Goal: Task Accomplishment & Management: Manage account settings

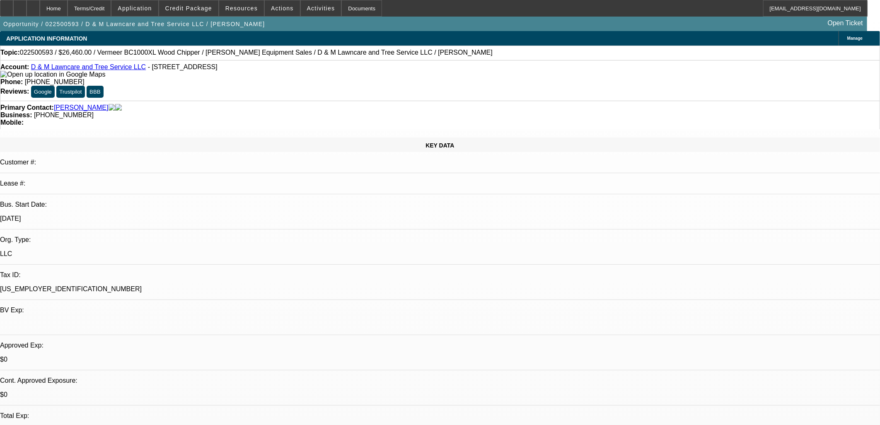
select select "0.1"
select select "2"
select select "0"
select select "0.1"
select select "2"
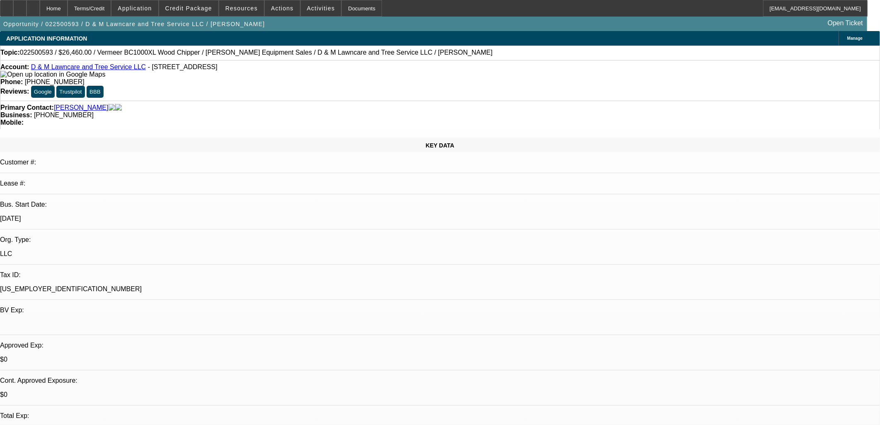
select select "0"
select select "0.1"
select select "2"
select select "0"
select select "0.1"
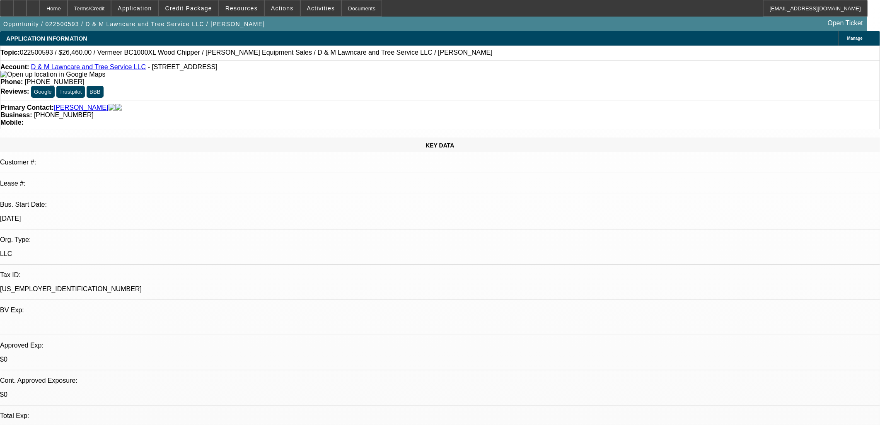
select select "2"
select select "0"
select select "1"
select select "2"
select select "6"
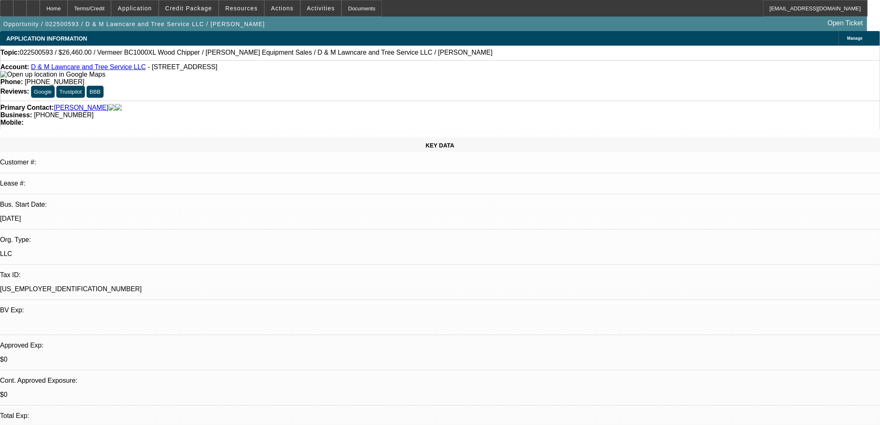
select select "1"
select select "2"
select select "6"
select select "1"
select select "2"
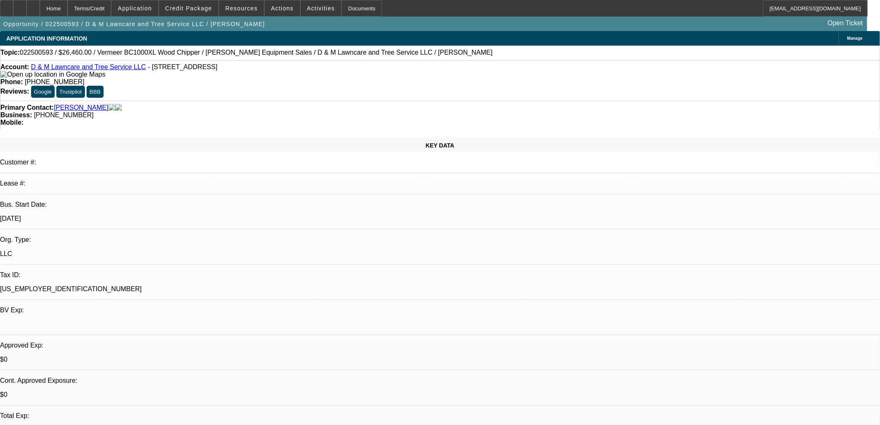
select select "6"
select select "1"
select select "2"
select select "6"
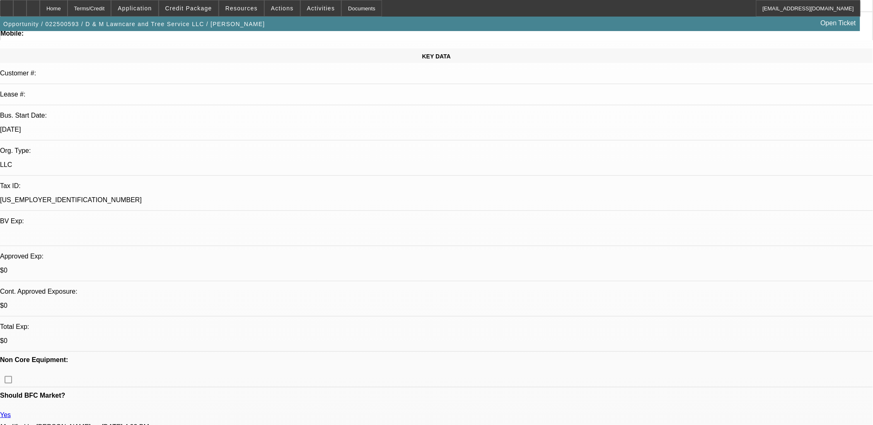
scroll to position [322, 0]
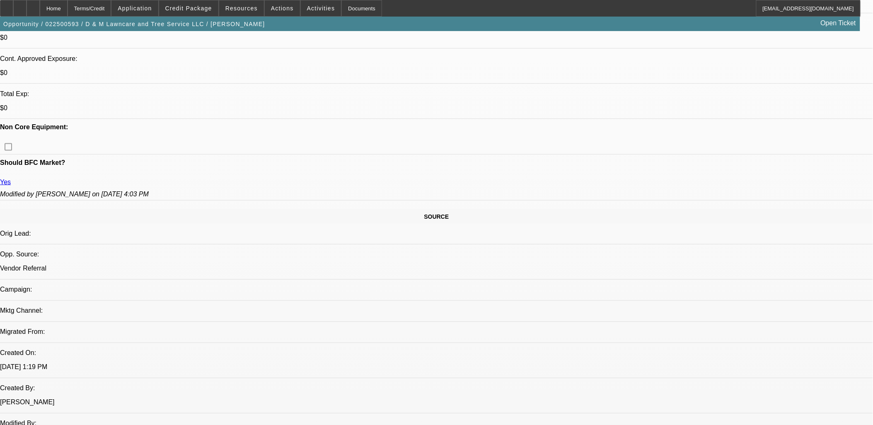
drag, startPoint x: 396, startPoint y: 152, endPoint x: 2, endPoint y: 48, distance: 407.2
drag, startPoint x: 3, startPoint y: 47, endPoint x: 293, endPoint y: 218, distance: 336.2
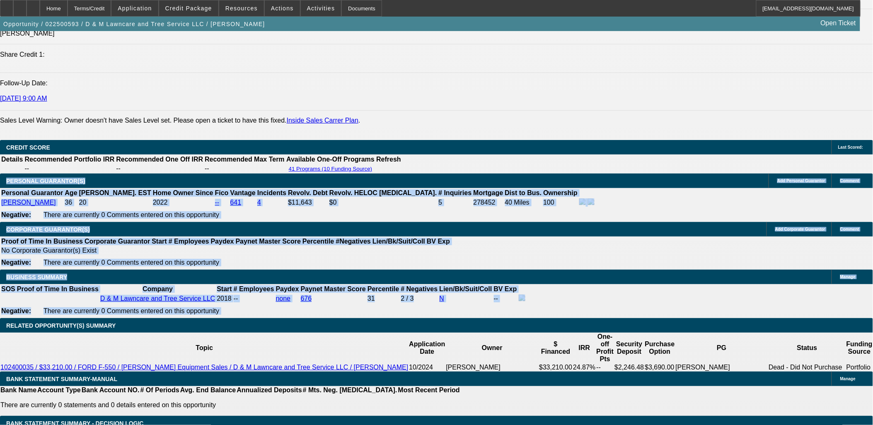
scroll to position [1150, 0]
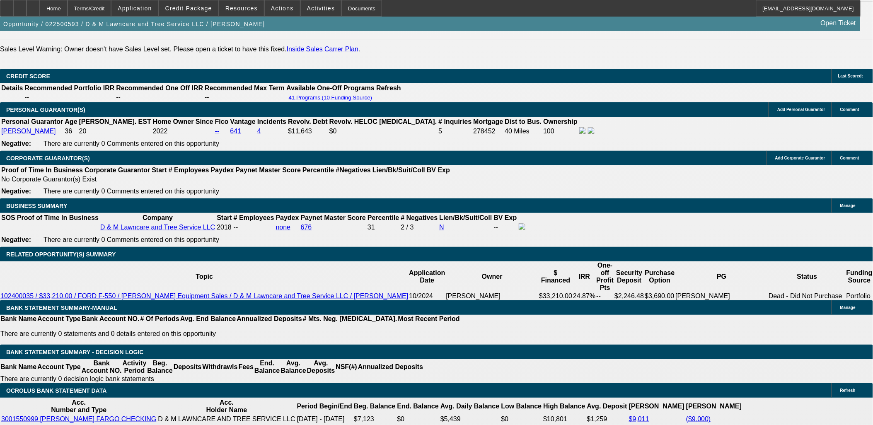
drag, startPoint x: 58, startPoint y: 298, endPoint x: 11, endPoint y: 171, distance: 135.8
drag, startPoint x: 9, startPoint y: 169, endPoint x: 13, endPoint y: 177, distance: 8.7
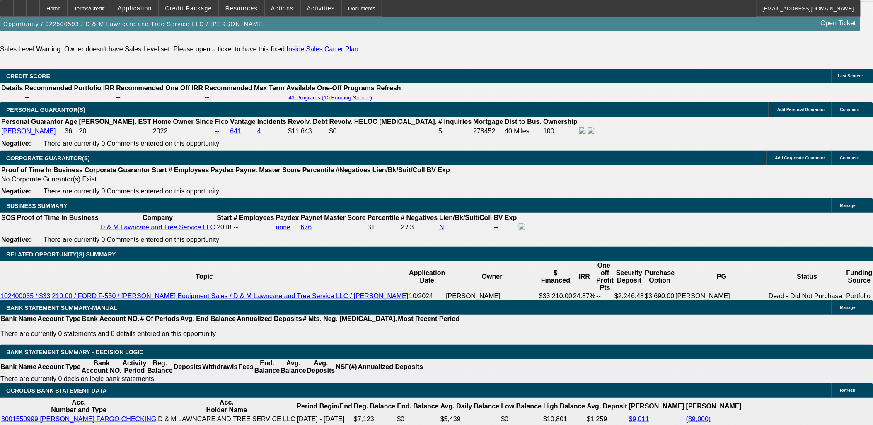
drag, startPoint x: 13, startPoint y: 177, endPoint x: 41, endPoint y: 261, distance: 88.5
click at [6, 195] on div "APPLICATION INFORMATION Manage Topic: 022500593 / $26,460.00 / Vermeer BC1000XL…" at bounding box center [436, 297] width 873 height 2832
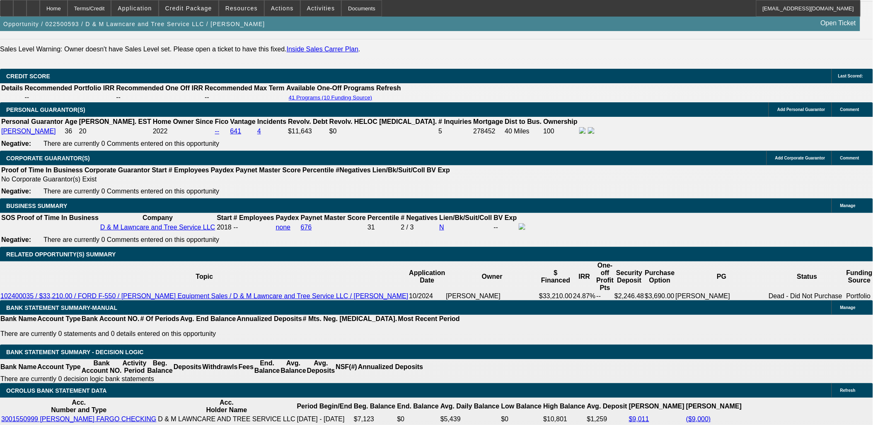
drag, startPoint x: 6, startPoint y: 196, endPoint x: 9, endPoint y: 170, distance: 26.2
drag, startPoint x: 67, startPoint y: 267, endPoint x: 80, endPoint y: 299, distance: 34.6
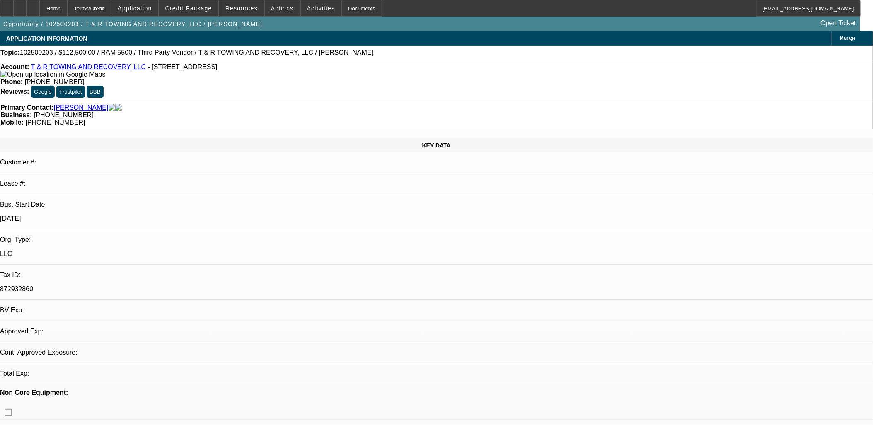
select select "0"
select select "0.1"
select select "0"
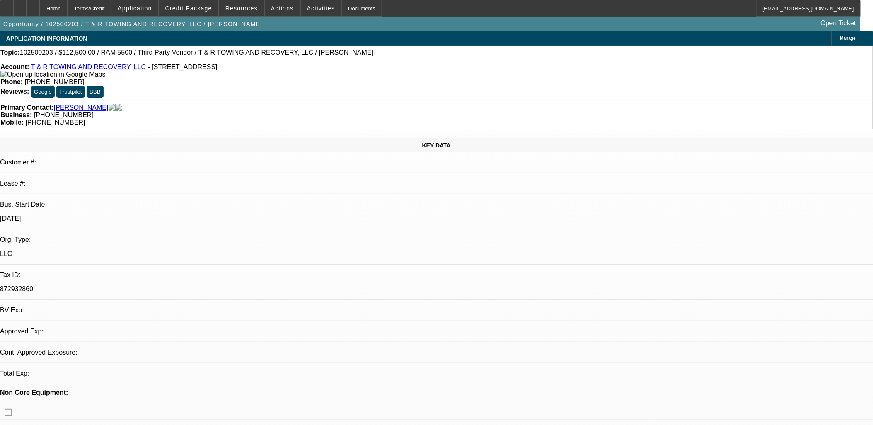
select select "0"
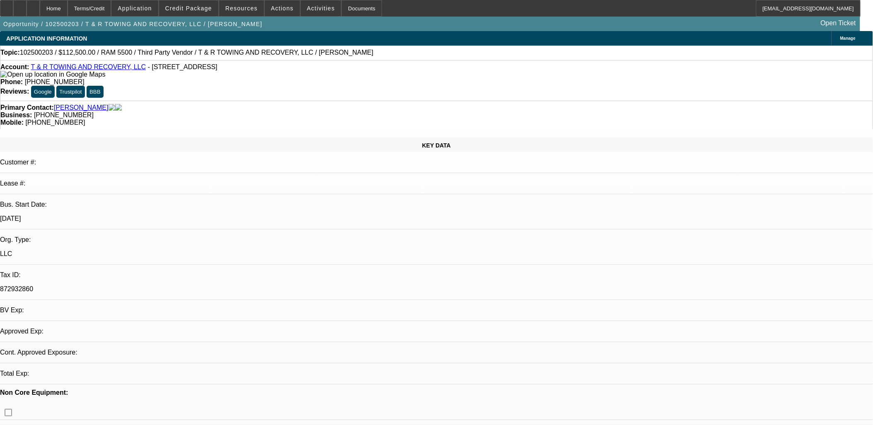
select select "0"
select select "1"
select select "3"
select select "6"
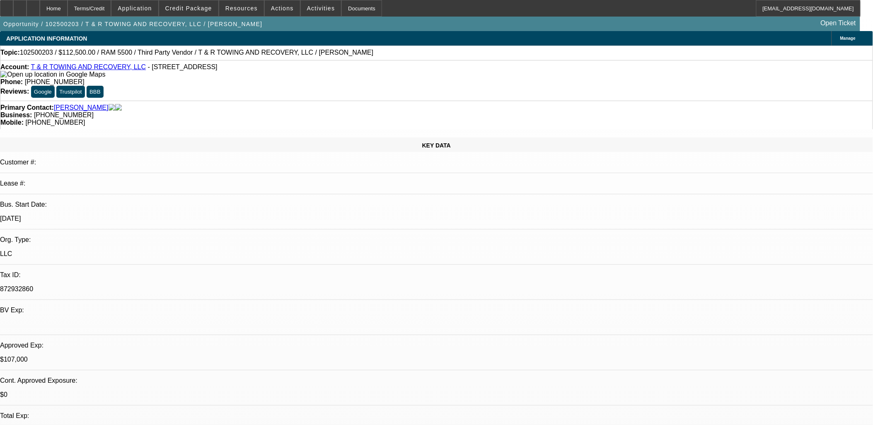
select select "1"
select select "3"
select select "6"
select select "1"
select select "3"
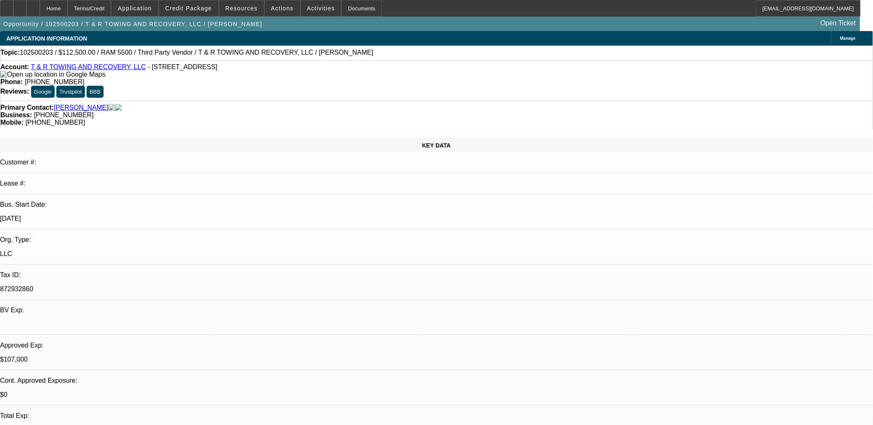
select select "6"
select select "1"
select select "3"
select select "6"
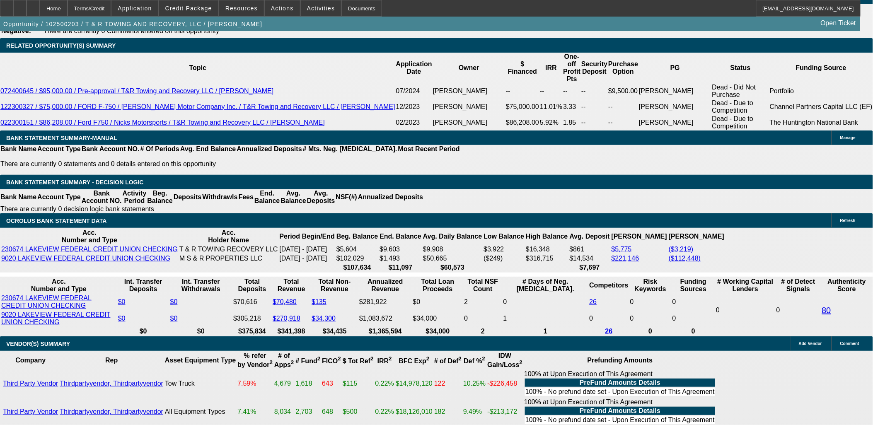
scroll to position [1334, 0]
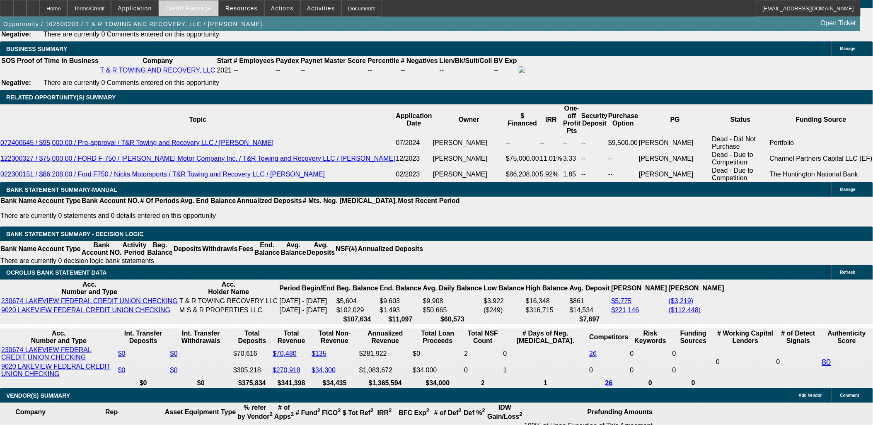
click at [212, 8] on span "Credit Package" at bounding box center [188, 8] width 47 height 7
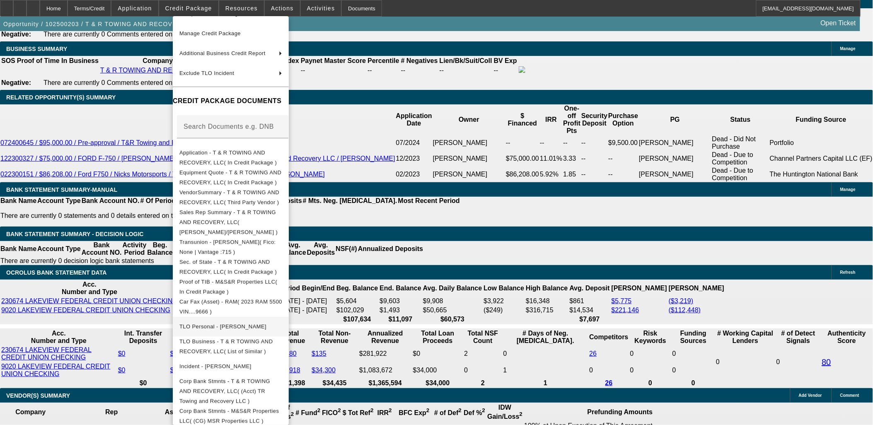
scroll to position [112, 0]
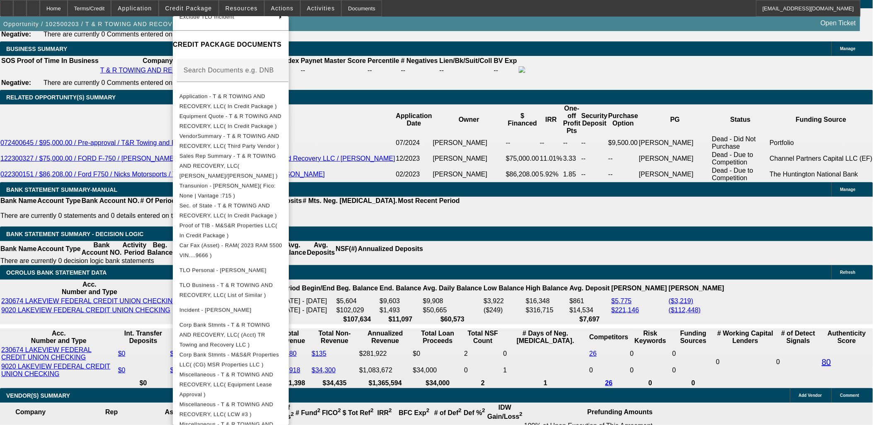
click at [67, 272] on div at bounding box center [436, 212] width 873 height 425
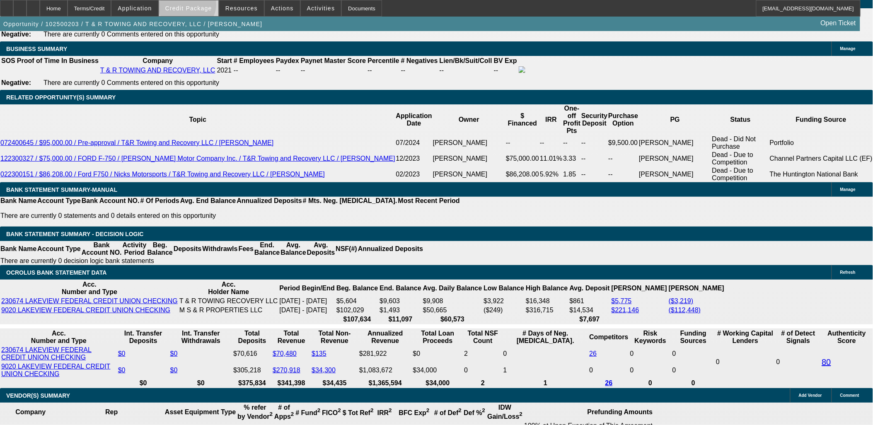
click at [201, 7] on span "Credit Package" at bounding box center [188, 8] width 47 height 7
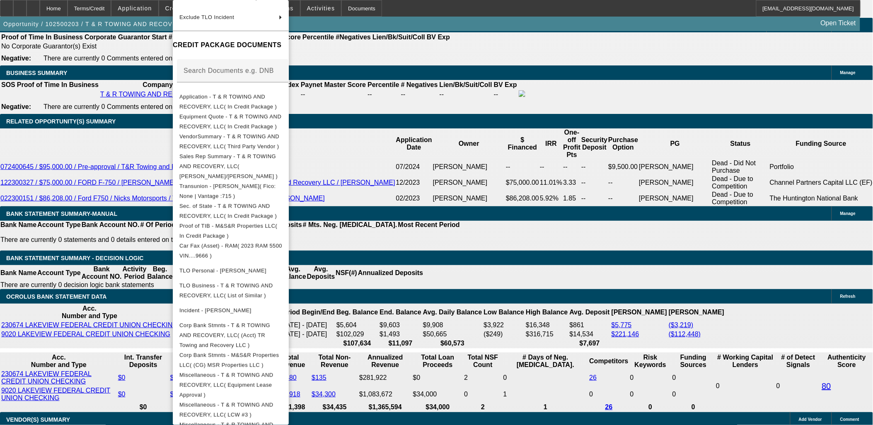
scroll to position [1288, 0]
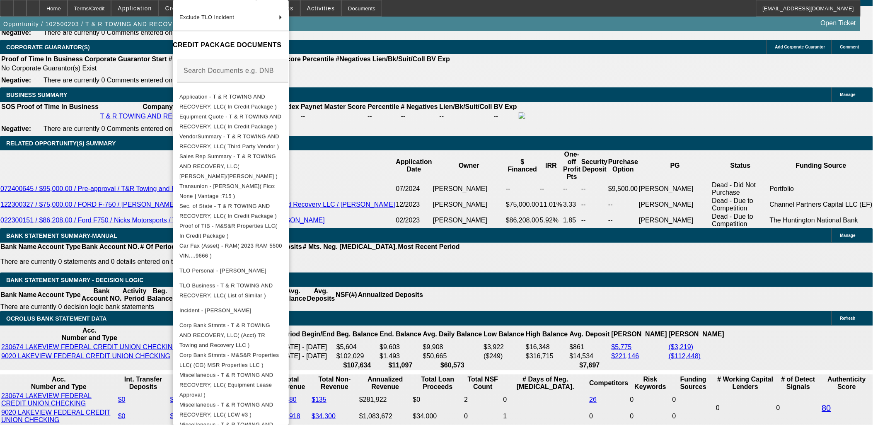
click at [71, 345] on div at bounding box center [436, 212] width 873 height 425
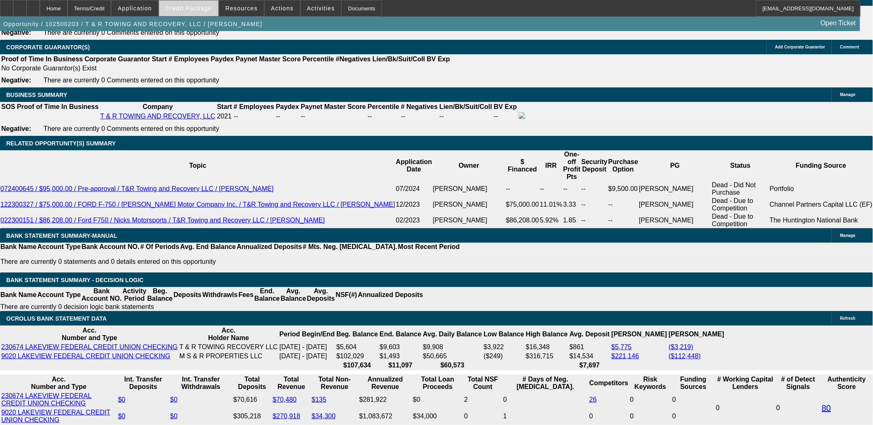
click at [199, 3] on span at bounding box center [188, 8] width 59 height 20
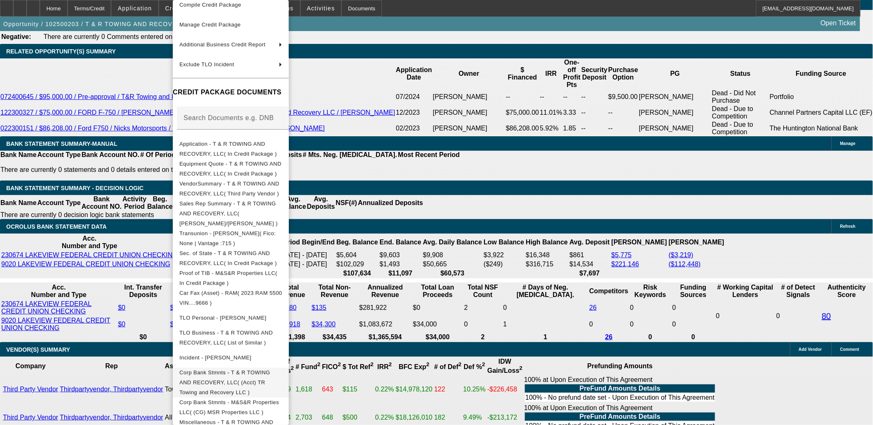
scroll to position [95, 0]
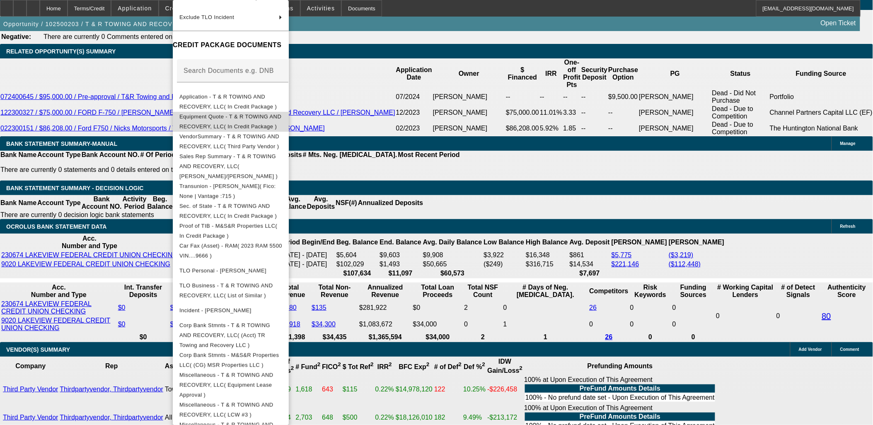
click at [282, 122] on span "Equipment Quote - T & R TOWING AND RECOVERY, LLC( In Credit Package )" at bounding box center [230, 122] width 103 height 20
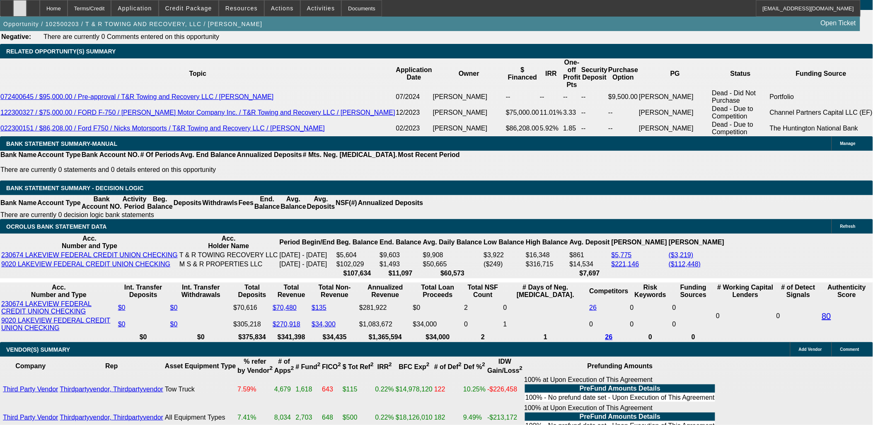
click at [27, 11] on div at bounding box center [19, 8] width 13 height 17
click at [181, 7] on span "Credit Package" at bounding box center [188, 8] width 47 height 7
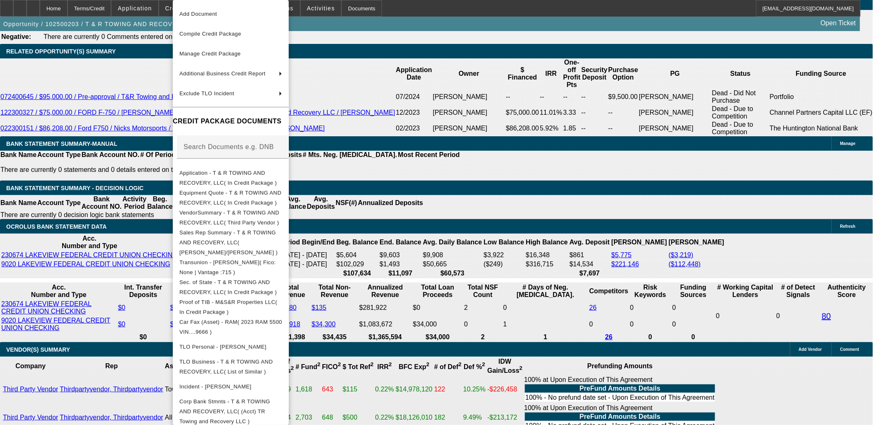
scroll to position [3, 0]
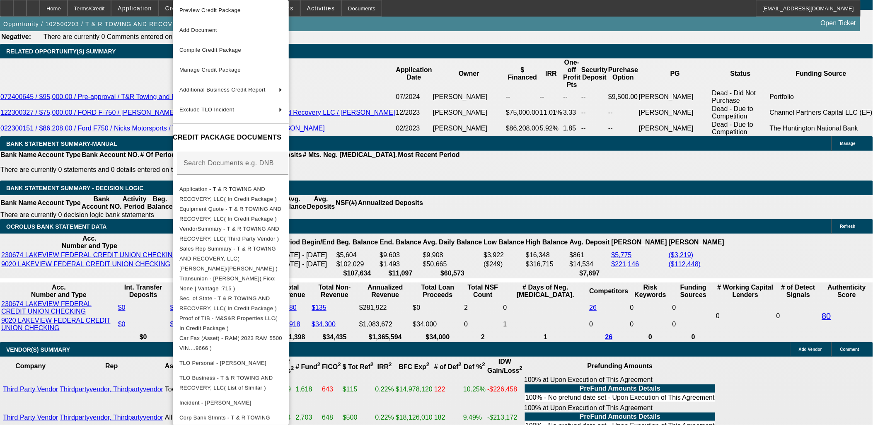
drag, startPoint x: 92, startPoint y: 287, endPoint x: 83, endPoint y: 282, distance: 10.2
click at [86, 282] on div at bounding box center [436, 212] width 873 height 425
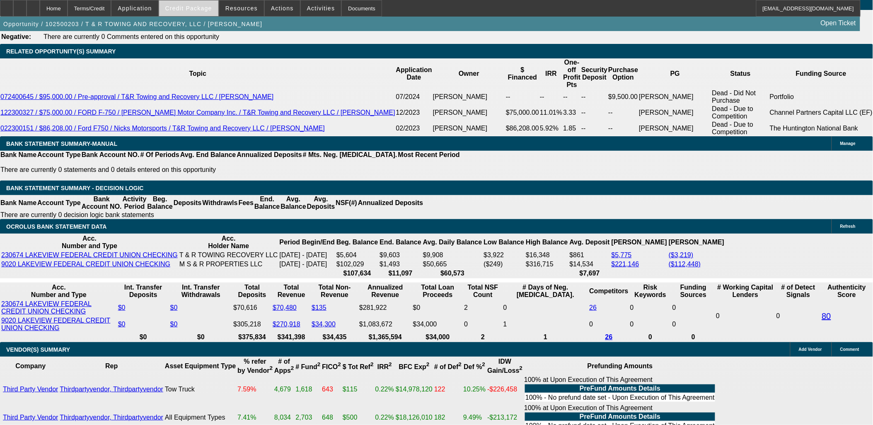
click at [200, 14] on span at bounding box center [188, 8] width 59 height 20
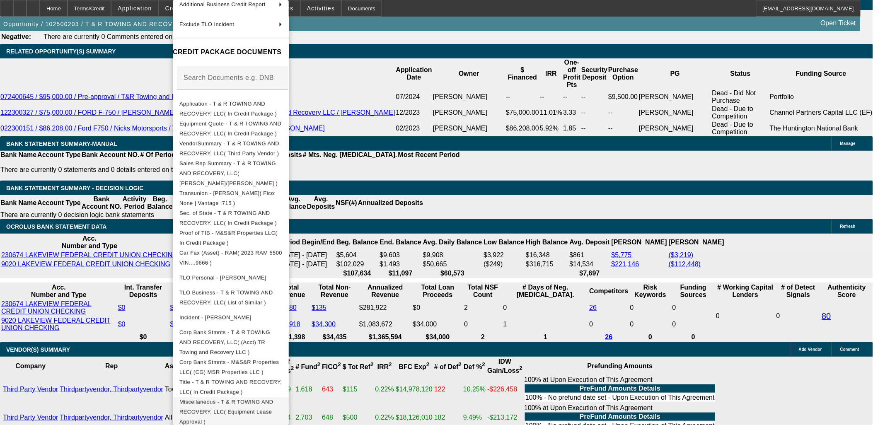
scroll to position [92, 0]
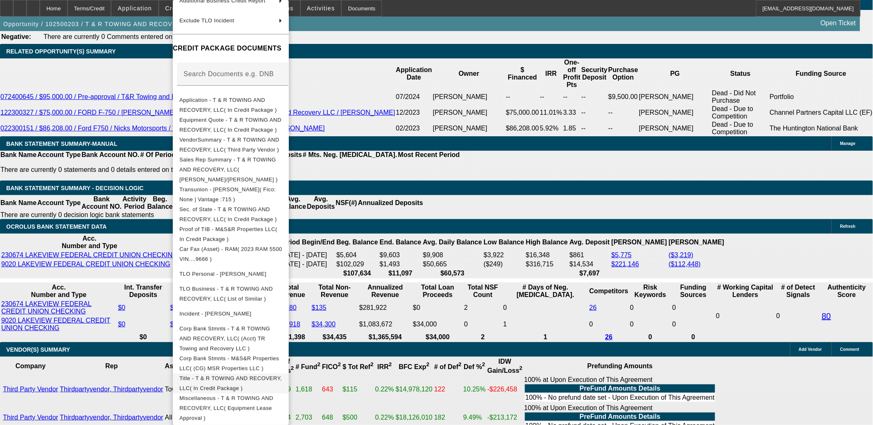
click at [231, 375] on span "Title - T & R TOWING AND RECOVERY, LLC( In Credit Package )" at bounding box center [230, 383] width 102 height 16
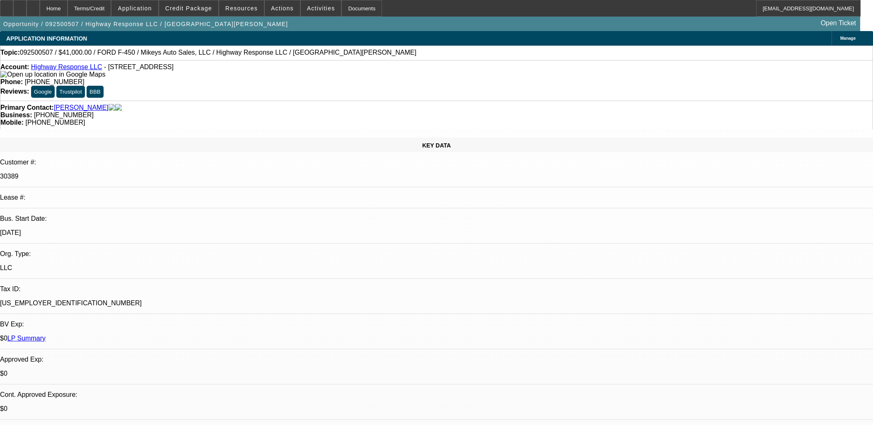
select select "0"
select select "2"
select select "0"
select select "6"
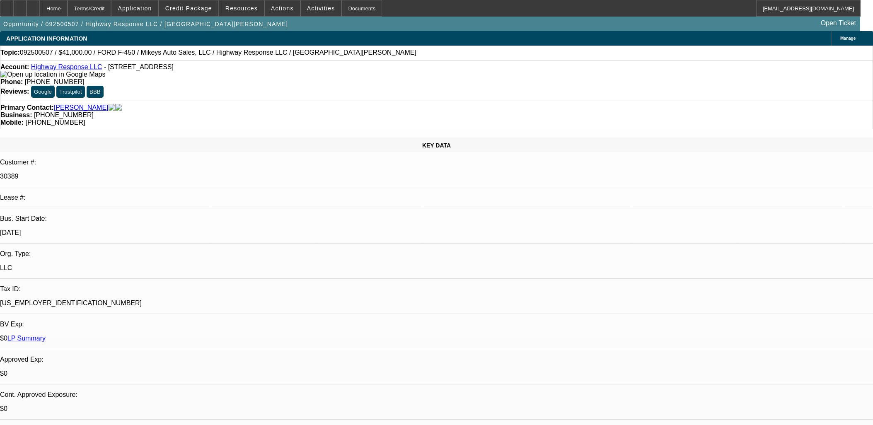
select select "0"
select select "2"
select select "0"
select select "6"
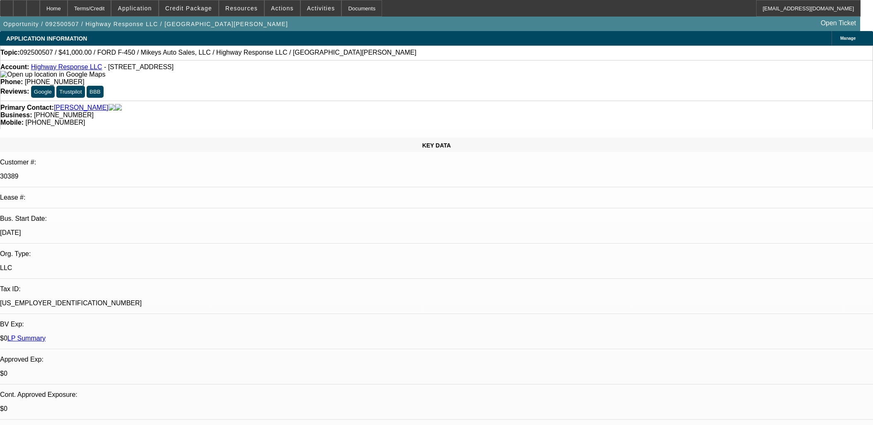
select select "0"
select select "2"
select select "0"
select select "6"
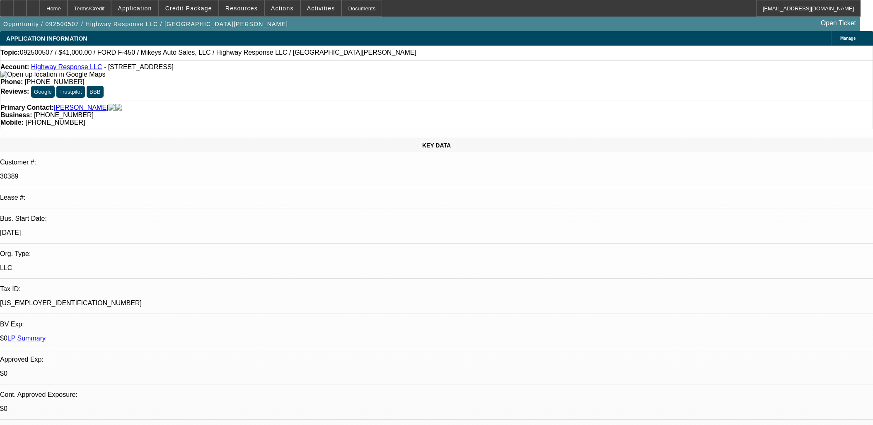
select select "0"
select select "2"
select select "0"
select select "6"
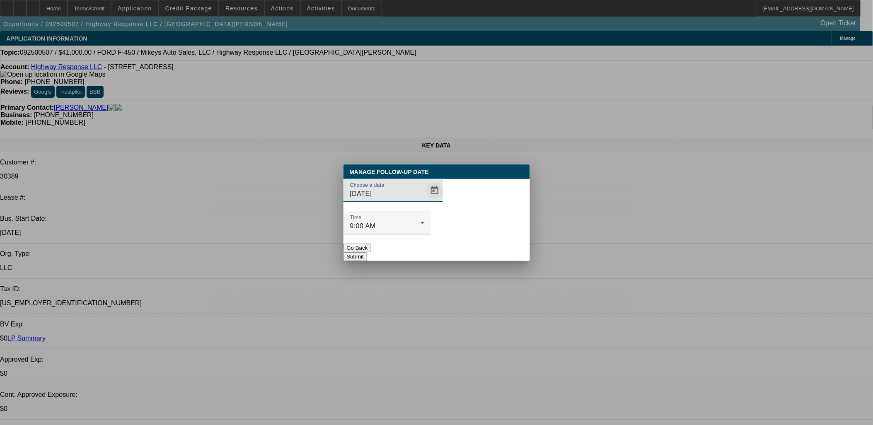
click at [424, 200] on span "Open calendar" at bounding box center [434, 191] width 20 height 20
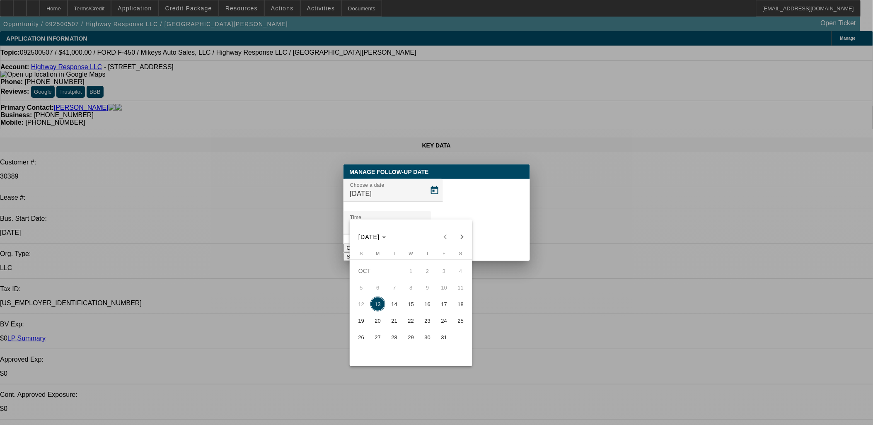
click at [433, 308] on span "16" at bounding box center [427, 303] width 15 height 15
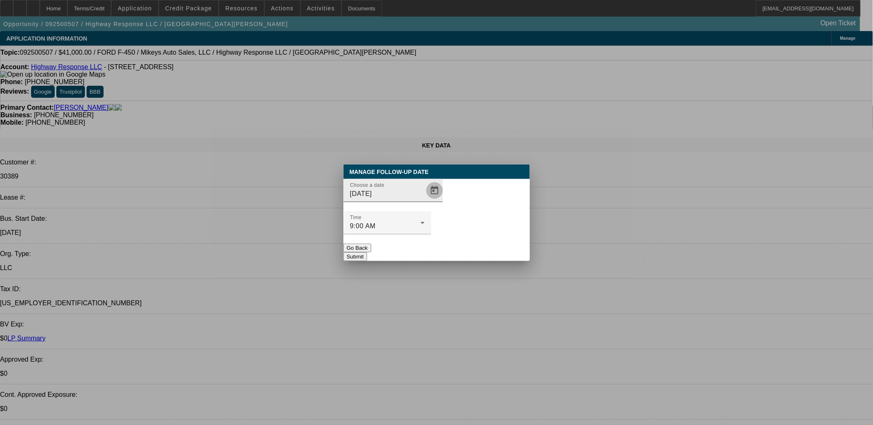
click at [425, 200] on span "Open calendar" at bounding box center [434, 191] width 20 height 20
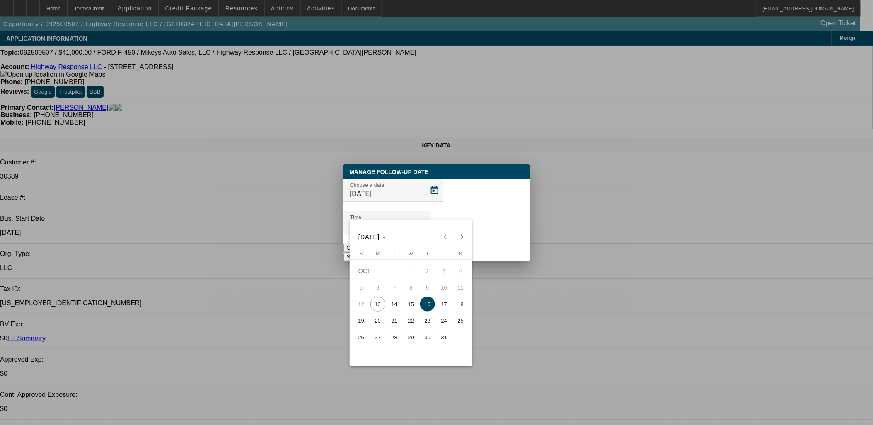
click at [417, 299] on button "15" at bounding box center [411, 304] width 17 height 17
type input "[DATE]"
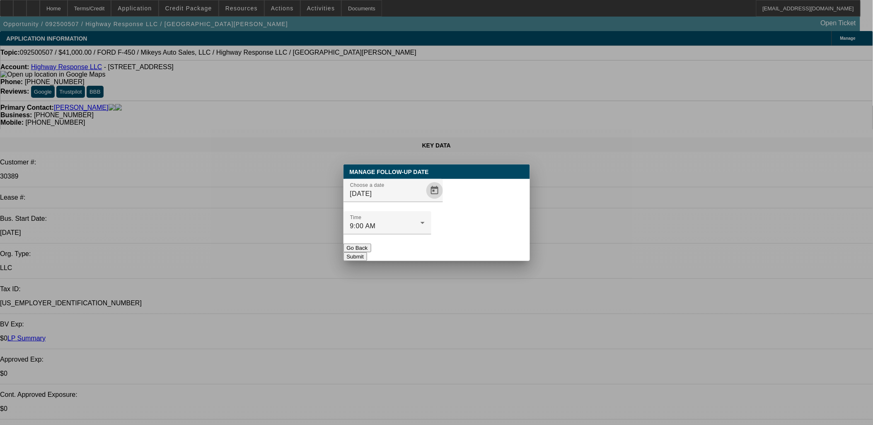
click at [431, 234] on div at bounding box center [387, 238] width 88 height 9
click at [367, 252] on button "Submit" at bounding box center [355, 256] width 24 height 9
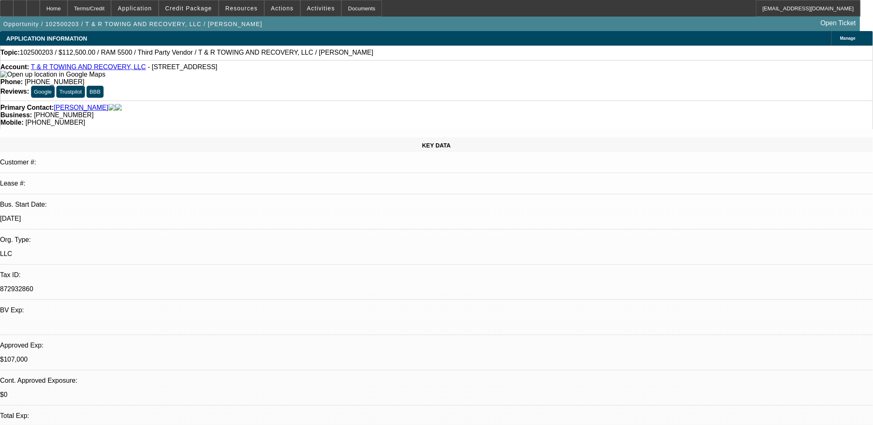
select select "0"
select select "0.1"
select select "0"
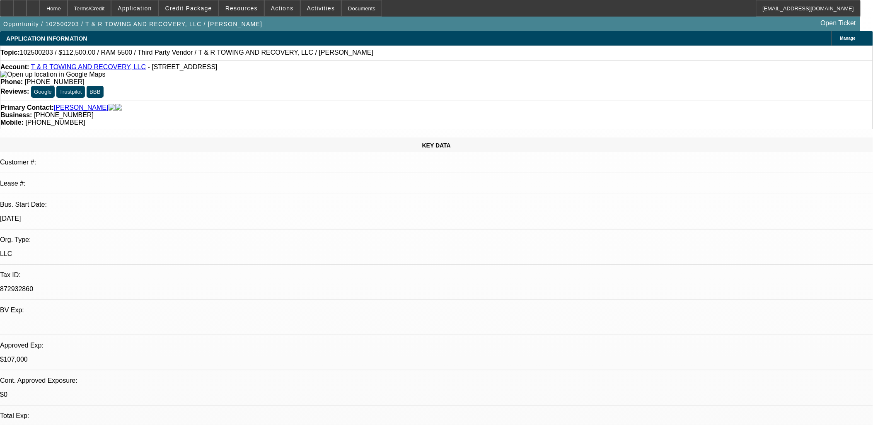
select select "0"
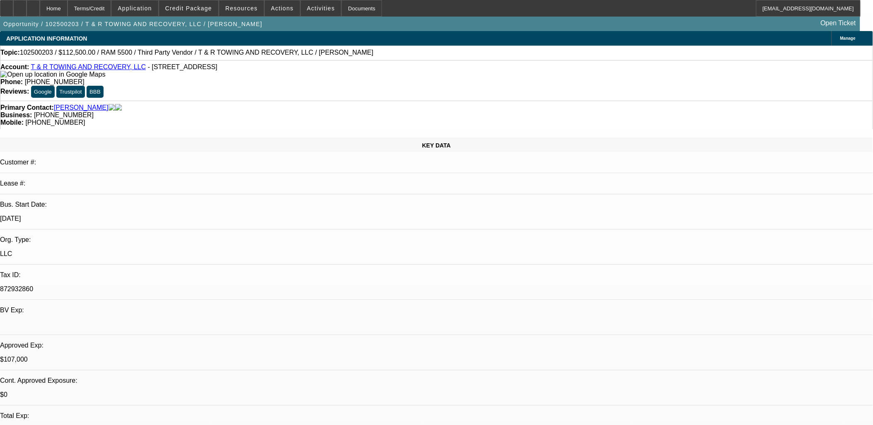
select select "0"
select select "1"
select select "3"
select select "6"
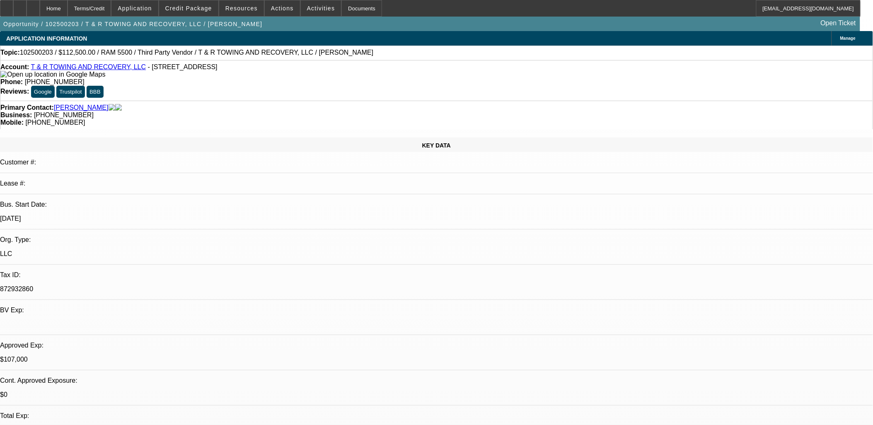
select select "1"
select select "3"
select select "6"
select select "1"
select select "3"
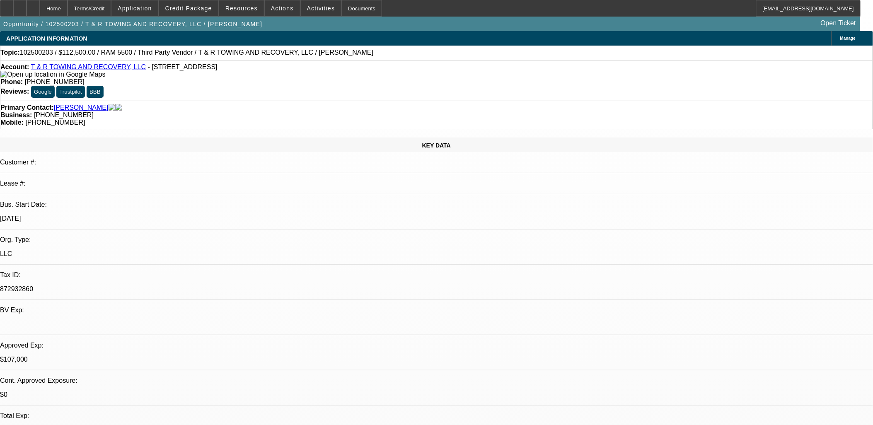
select select "6"
select select "1"
select select "3"
select select "6"
drag, startPoint x: 248, startPoint y: 67, endPoint x: 38, endPoint y: 69, distance: 210.0
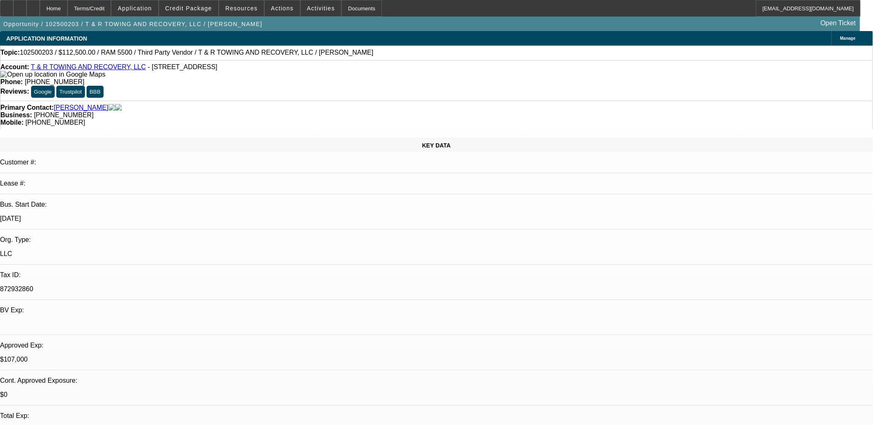
click at [38, 69] on div "Account: T & R TOWING AND RECOVERY, LLC - 5217 Benefit Ave, Ashtabula, OH 44004" at bounding box center [436, 70] width 872 height 15
copy div "T & R TOWING AND RECOVERY, LLC - 5217 Benefit Ave, Ashtabula, OH 44004"
click at [243, 68] on div "Account: T & R TOWING AND RECOVERY, LLC - 5217 Benefit Ave, Ashtabula, OH 44004" at bounding box center [436, 70] width 872 height 15
drag, startPoint x: 243, startPoint y: 68, endPoint x: 38, endPoint y: 65, distance: 205.0
click at [38, 65] on div "Account: T & R TOWING AND RECOVERY, LLC - 5217 Benefit Ave, Ashtabula, OH 44004" at bounding box center [436, 70] width 872 height 15
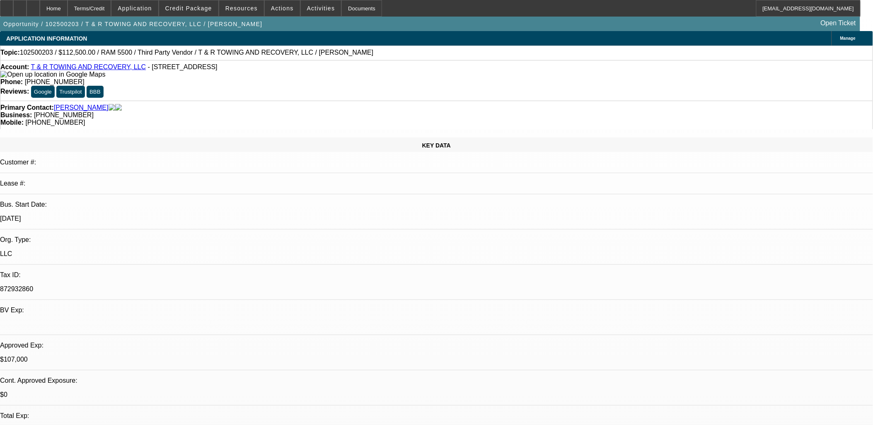
click at [221, 47] on div "Topic: 102500203 / $112,500.00 / RAM 5500 / Third Party Vendor / T & R TOWING A…" at bounding box center [436, 53] width 873 height 14
click at [209, 11] on span at bounding box center [188, 8] width 59 height 20
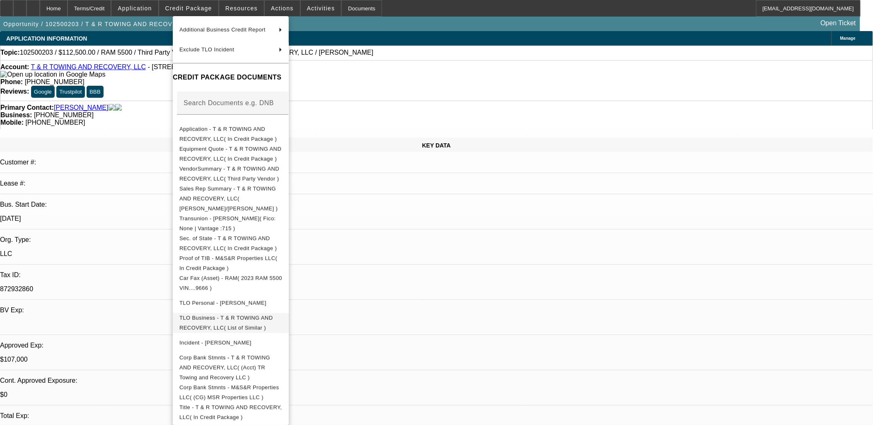
scroll to position [131, 0]
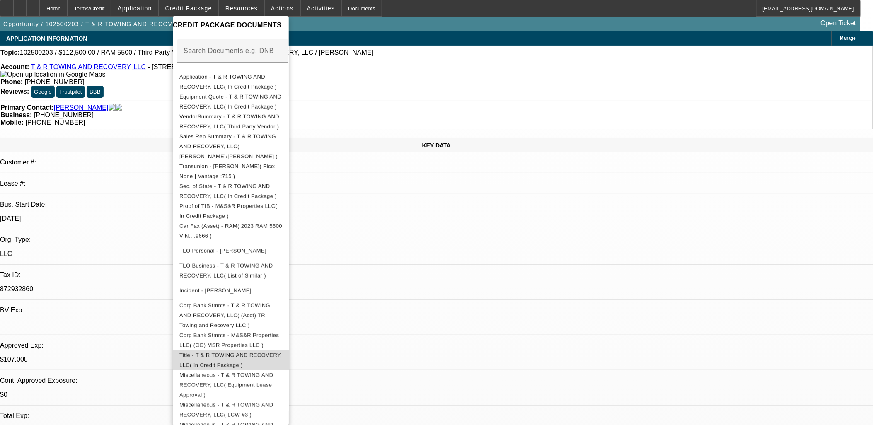
click at [282, 350] on span "Title - T & R TOWING AND RECOVERY, LLC( In Credit Package )" at bounding box center [230, 360] width 103 height 20
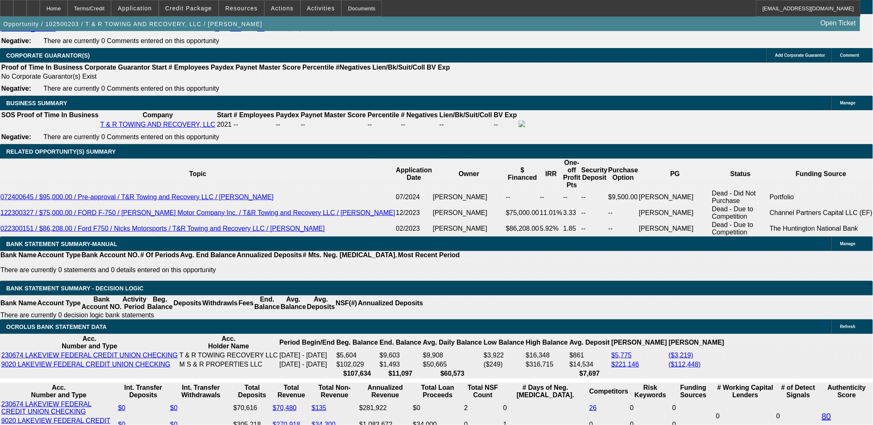
scroll to position [1265, 0]
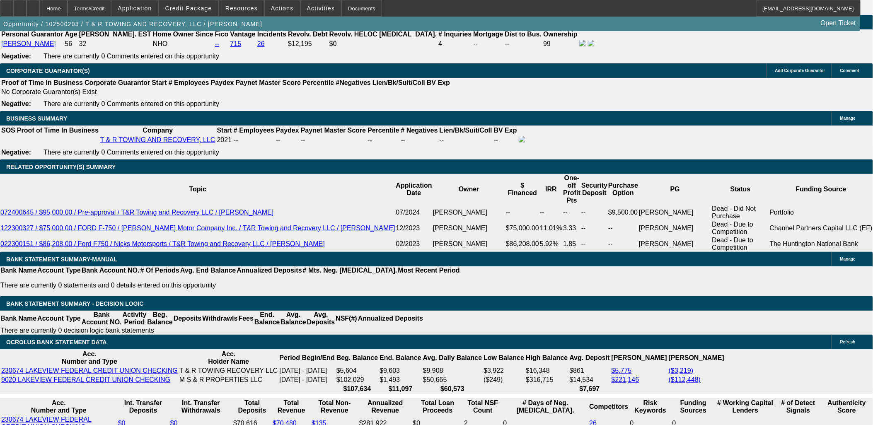
select select "0"
select select "3"
select select "0.1"
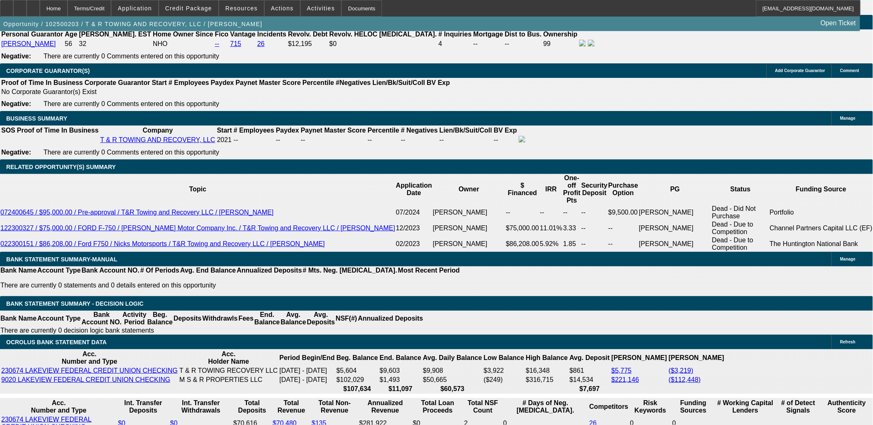
select select "4"
select select "0"
select select "3"
select select "0.1"
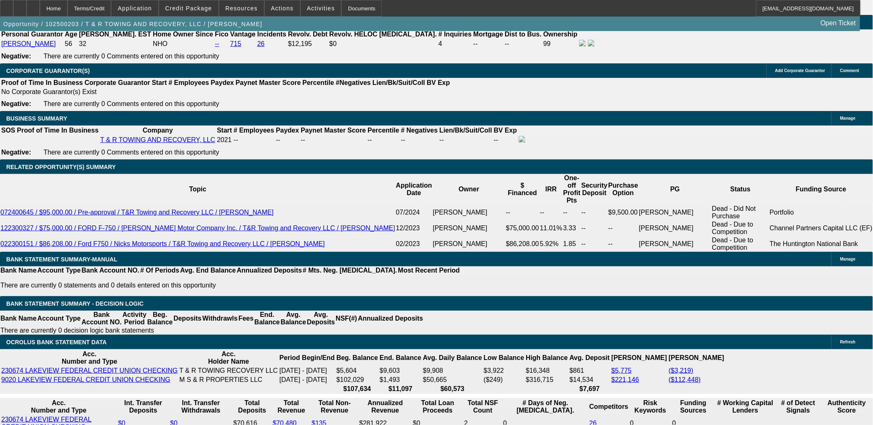
select select "4"
select select "0"
select select "2"
select select "0.1"
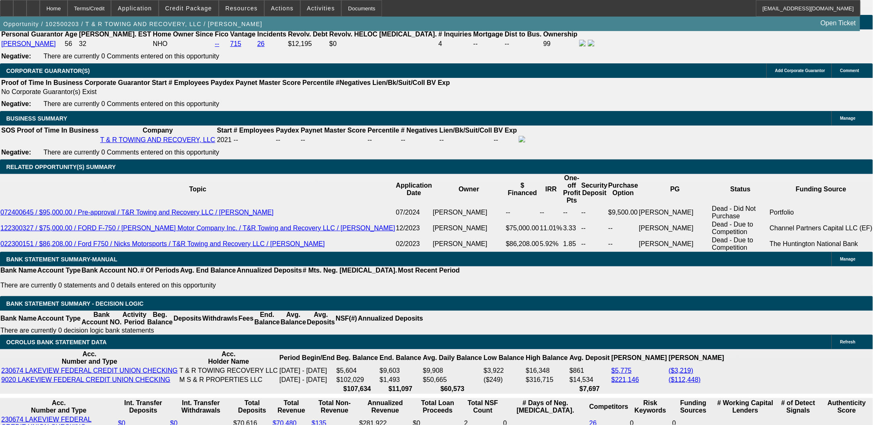
select select "4"
select select "0"
select select "2"
select select "0.1"
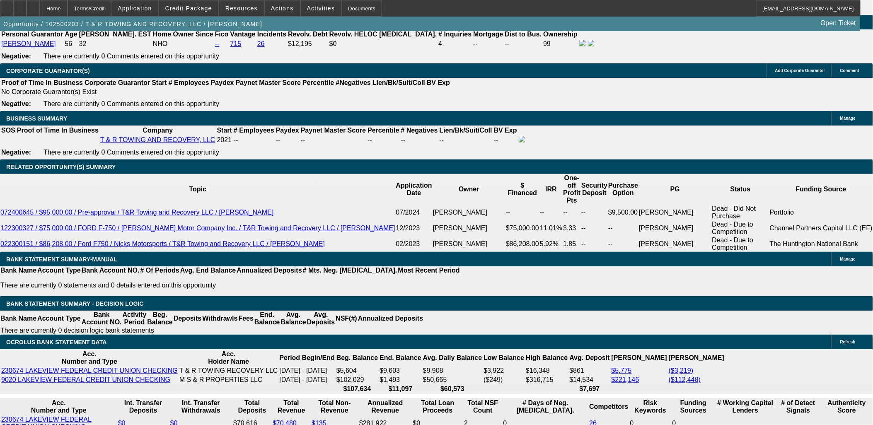
select select "4"
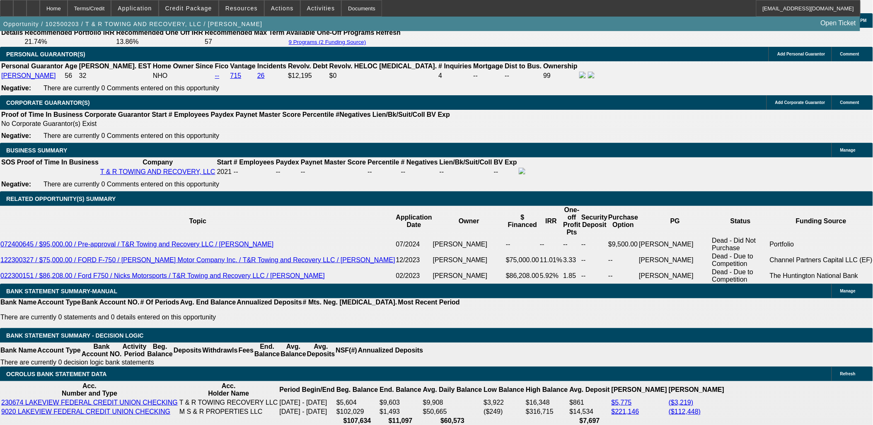
scroll to position [1219, 0]
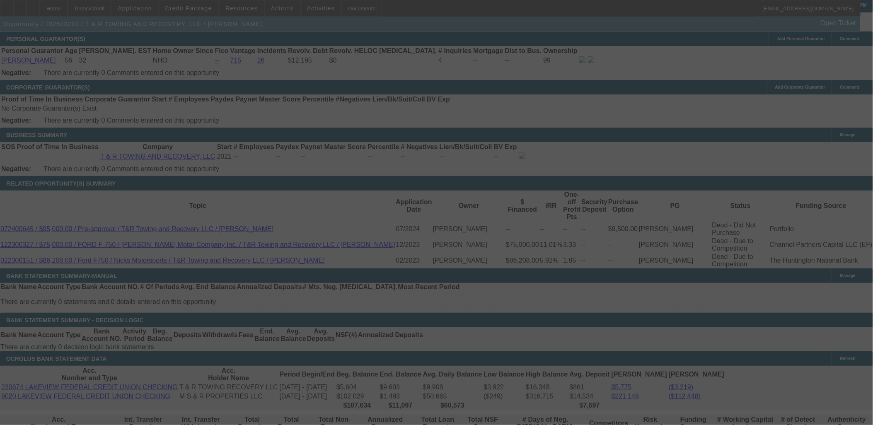
scroll to position [1265, 0]
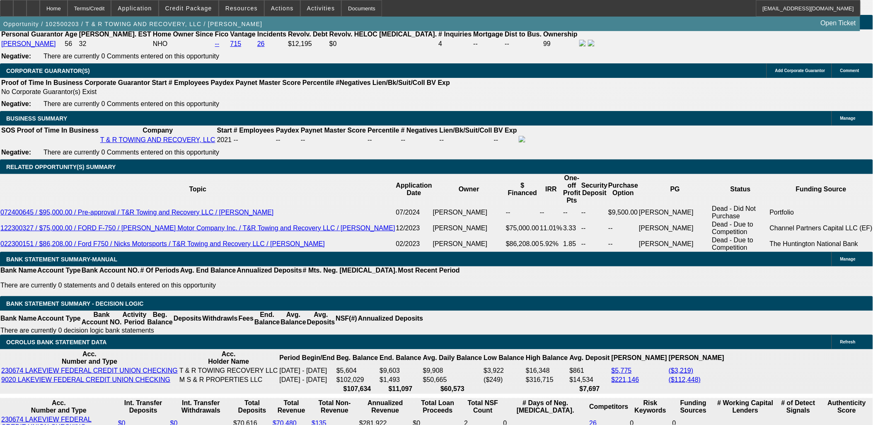
select select "0"
select select "3"
select select "0.1"
select select "6"
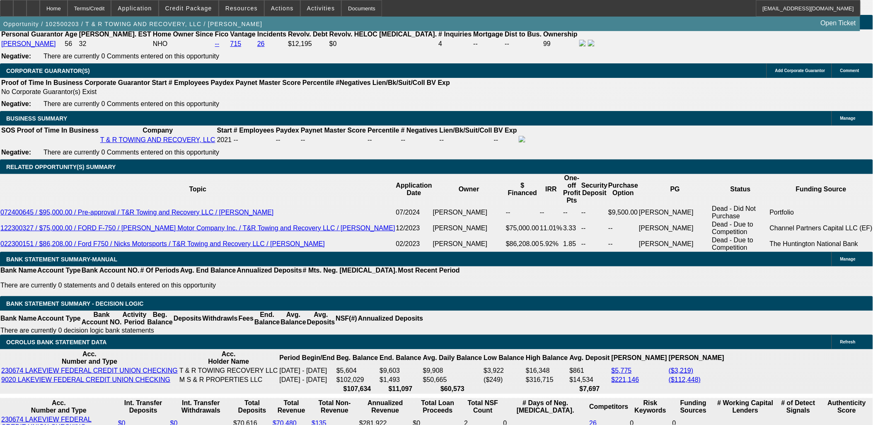
select select "0"
select select "3"
select select "0"
select select "6"
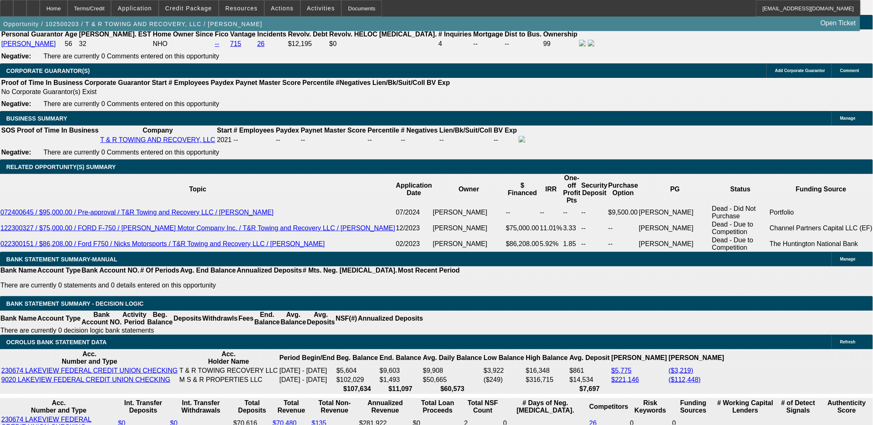
select select "0"
select select "3"
select select "0"
select select "6"
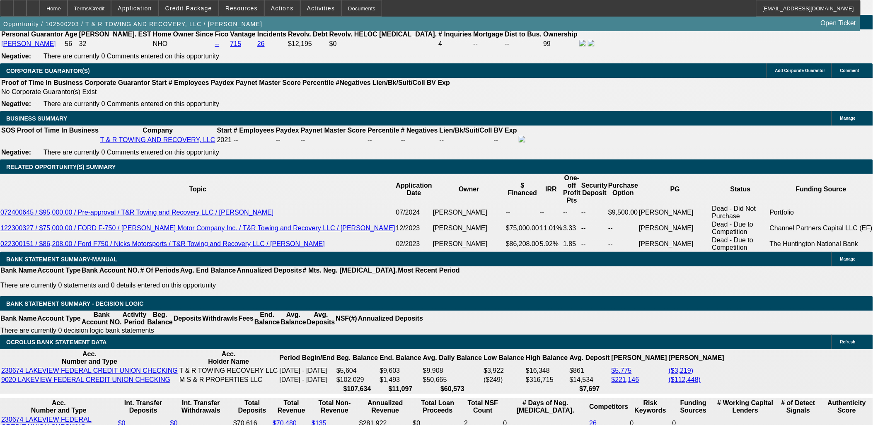
select select "0"
select select "3"
select select "0"
select select "6"
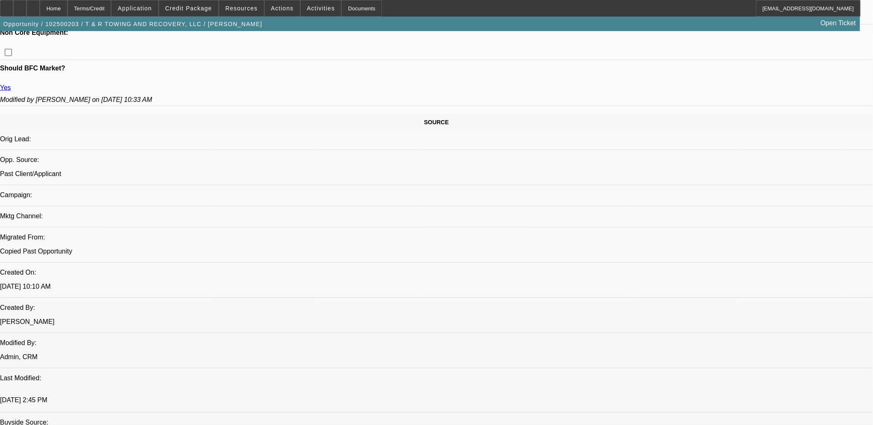
scroll to position [206, 0]
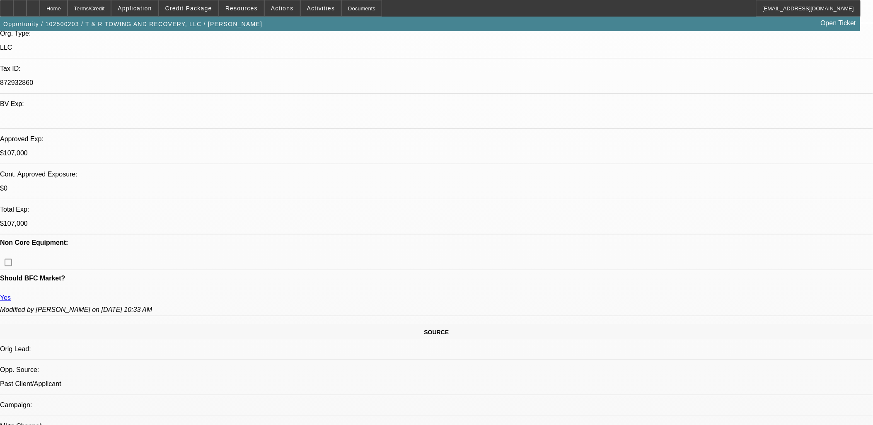
drag, startPoint x: 572, startPoint y: 405, endPoint x: -2, endPoint y: 92, distance: 654.1
click at [0, 92] on html "Home Terms/Credit Application Credit Package Resources Actions Activities Docum…" at bounding box center [436, 6] width 873 height 425
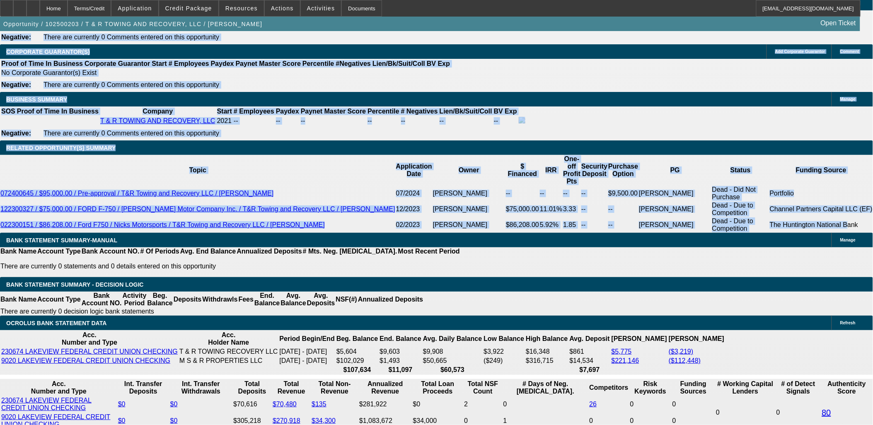
scroll to position [1311, 0]
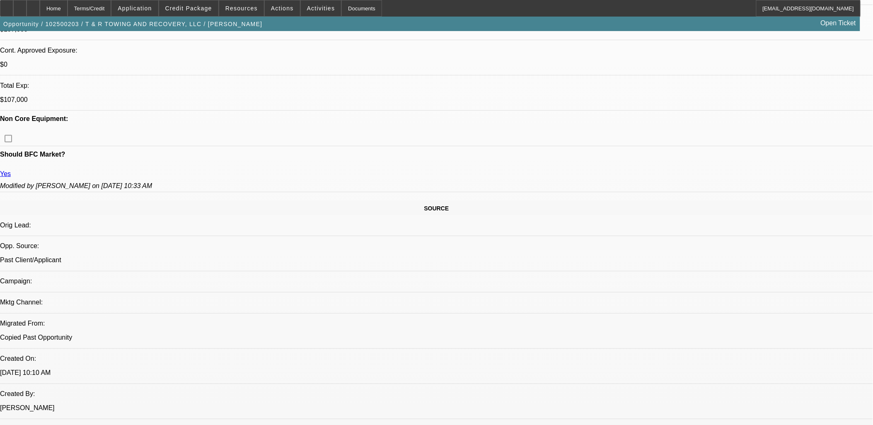
scroll to position [390, 0]
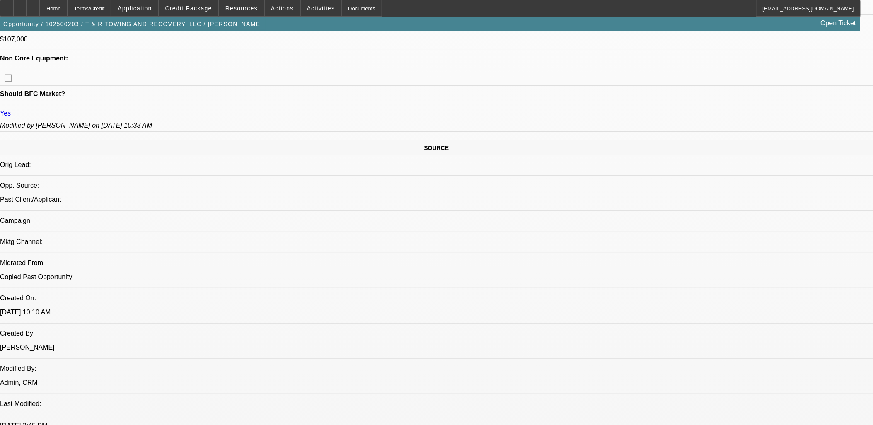
drag, startPoint x: 270, startPoint y: 220, endPoint x: 14, endPoint y: 208, distance: 255.8
drag, startPoint x: 272, startPoint y: 222, endPoint x: 172, endPoint y: 202, distance: 102.1
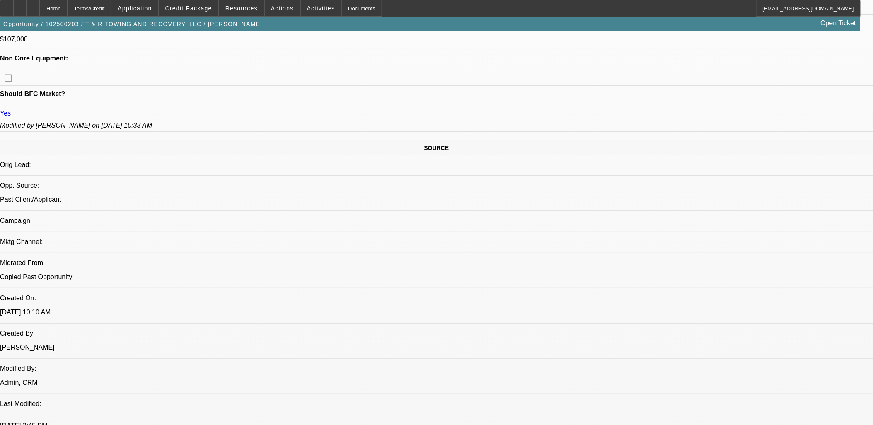
drag, startPoint x: 172, startPoint y: 202, endPoint x: 251, endPoint y: 225, distance: 82.0
drag, startPoint x: 271, startPoint y: 218, endPoint x: 12, endPoint y: 205, distance: 259.5
drag, startPoint x: 12, startPoint y: 205, endPoint x: 366, endPoint y: 214, distance: 354.2
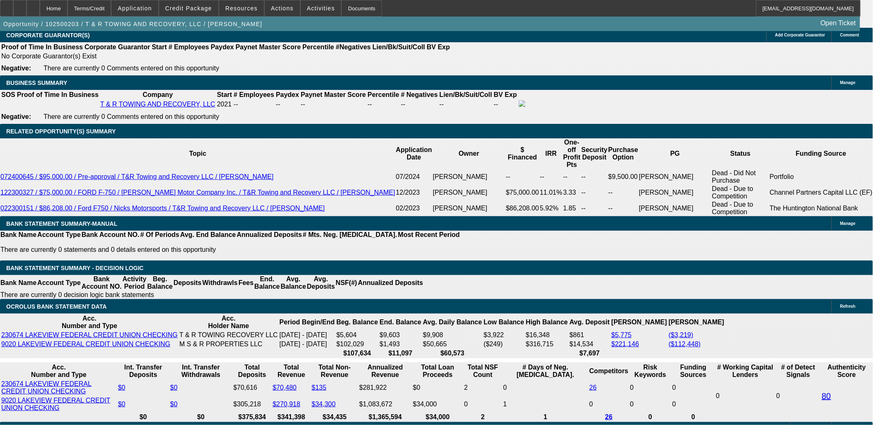
scroll to position [1311, 0]
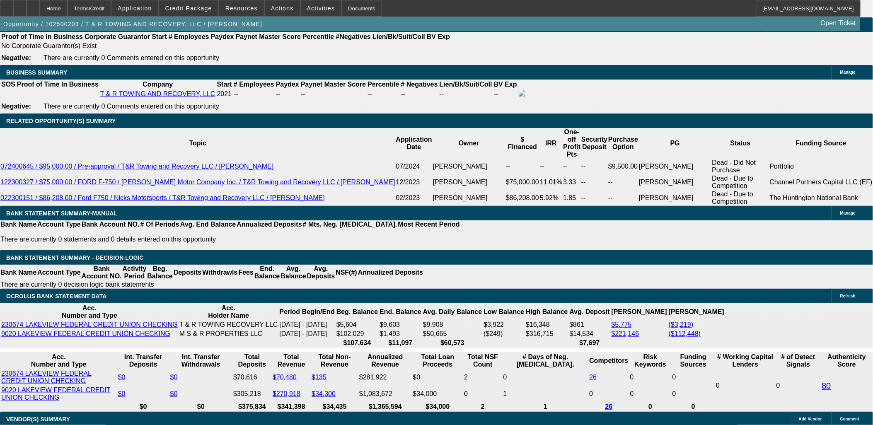
select select "4"
type input "UNKNOWN"
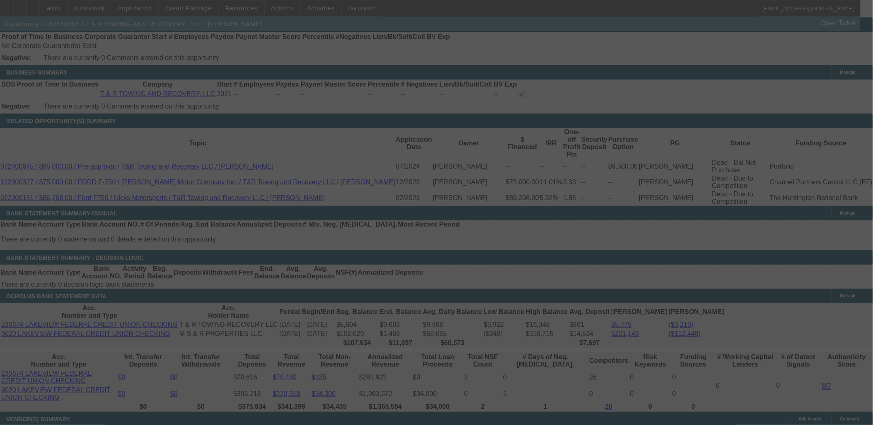
select select "0"
select select "3"
select select "0.1"
select select "4"
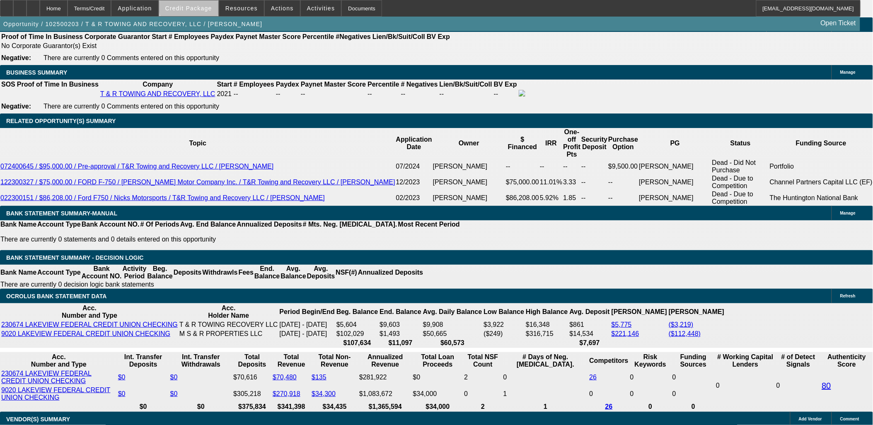
click at [210, 3] on span at bounding box center [188, 8] width 59 height 20
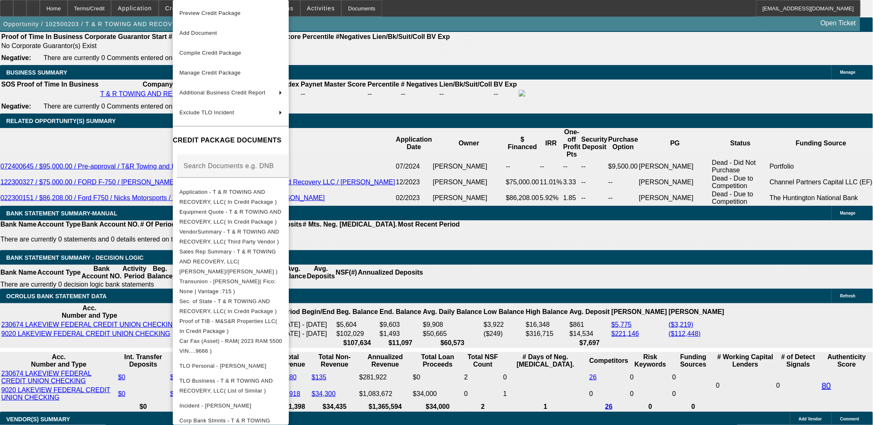
click at [58, 234] on div at bounding box center [436, 212] width 873 height 425
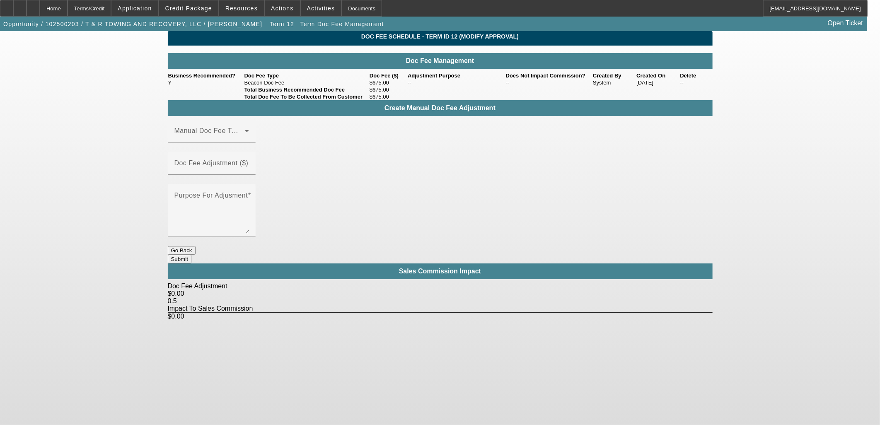
click at [256, 237] on div at bounding box center [212, 241] width 88 height 9
click at [195, 246] on button "Go Back" at bounding box center [182, 250] width 28 height 9
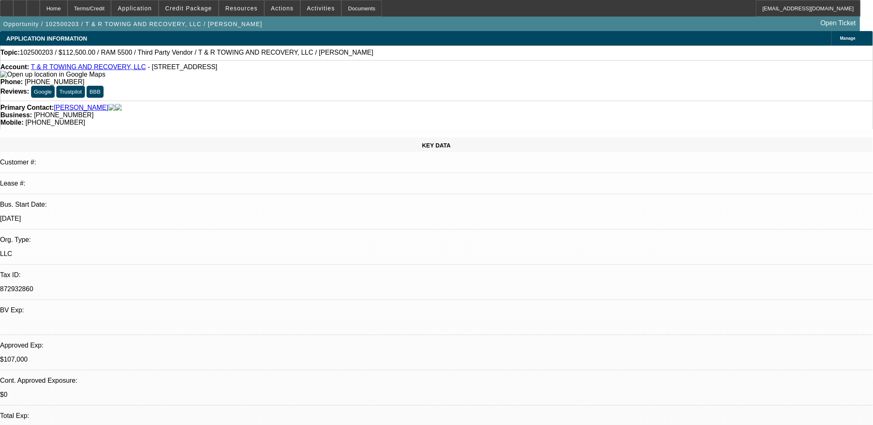
select select "0"
select select "3"
select select "0.1"
select select "4"
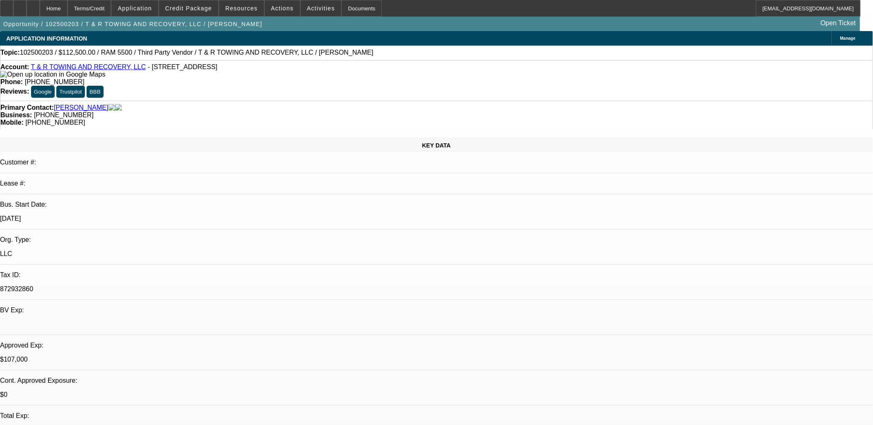
select select "0"
select select "3"
select select "0"
select select "6"
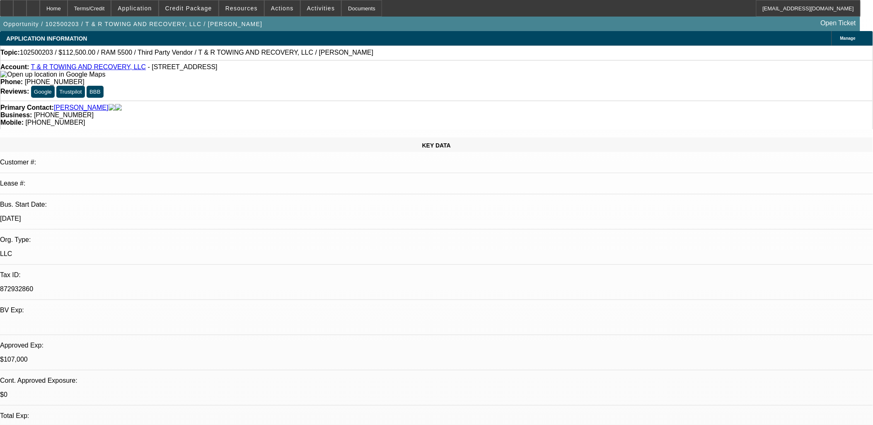
select select "0"
select select "3"
select select "0"
select select "6"
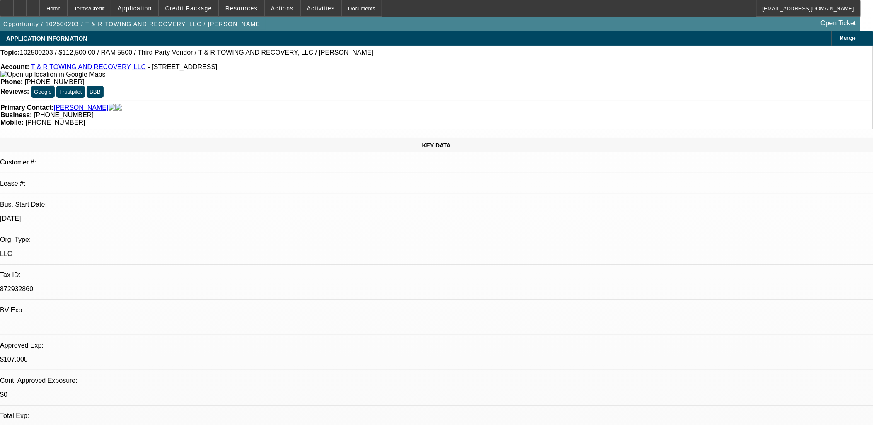
select select "0"
select select "3"
select select "0"
select select "6"
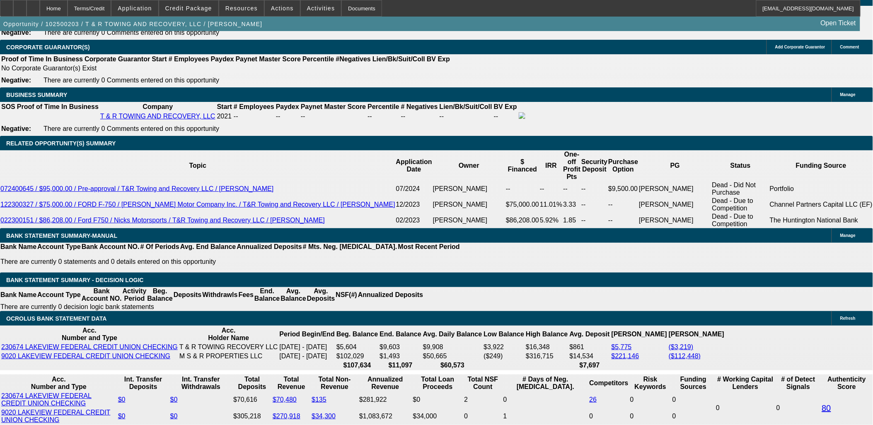
scroll to position [1334, 0]
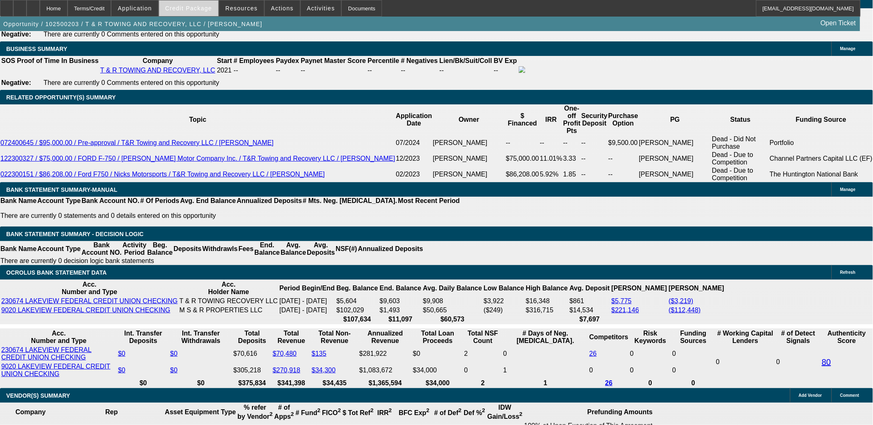
click at [185, 7] on span "Credit Package" at bounding box center [188, 8] width 47 height 7
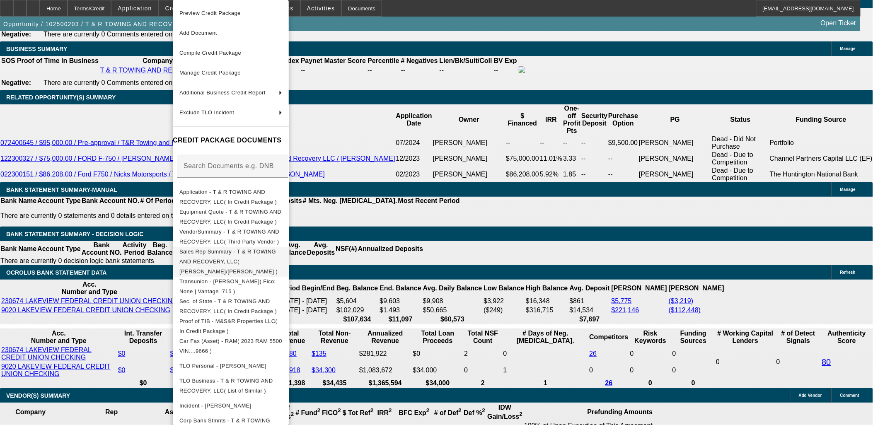
scroll to position [115, 0]
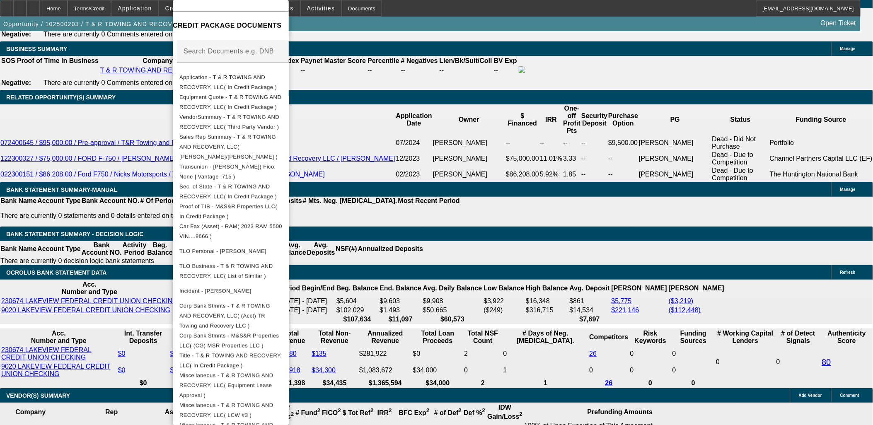
click at [85, 251] on div at bounding box center [436, 212] width 873 height 425
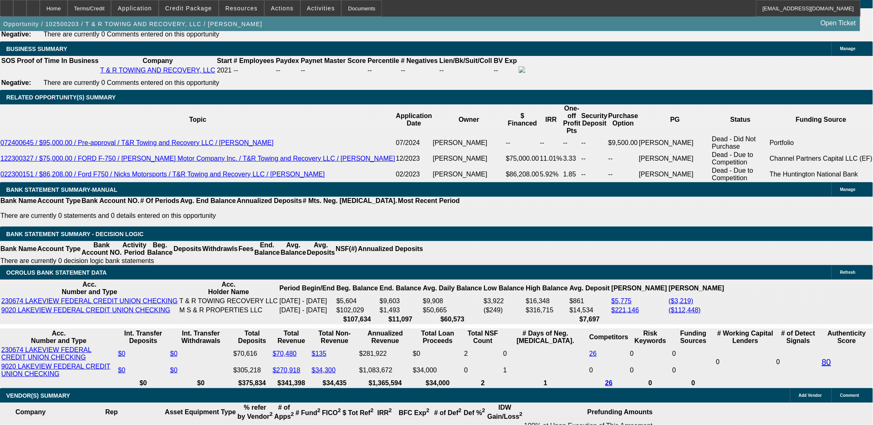
drag, startPoint x: 84, startPoint y: 253, endPoint x: 10, endPoint y: 219, distance: 81.0
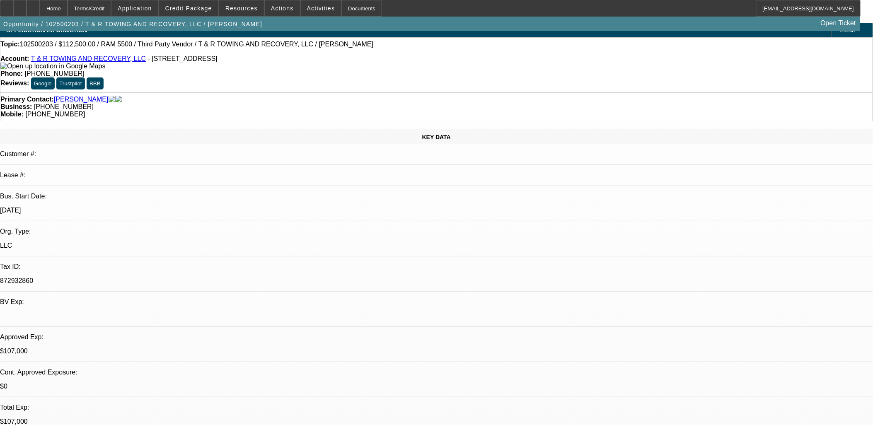
scroll to position [0, 0]
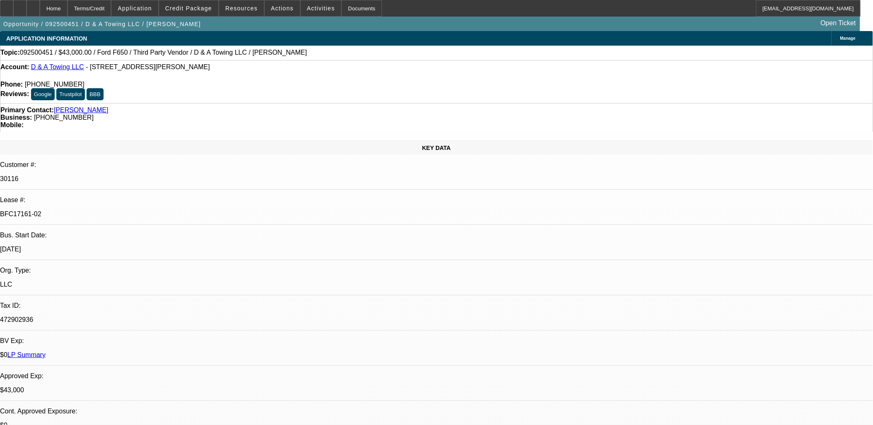
select select "0"
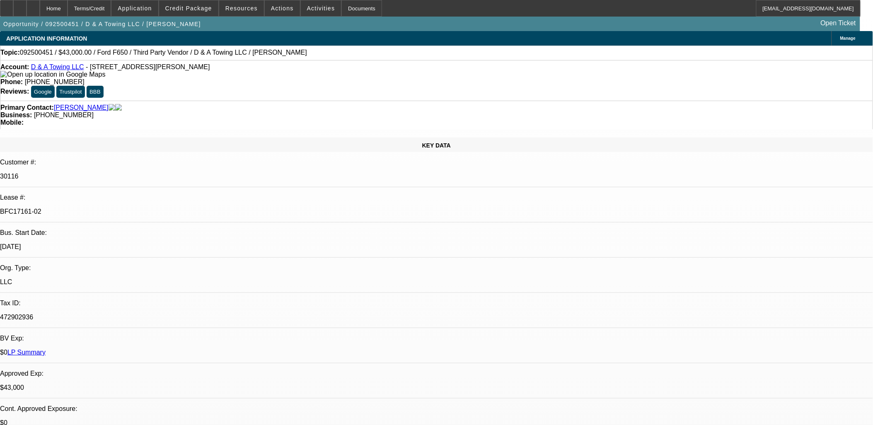
select select "0"
select select "0.2"
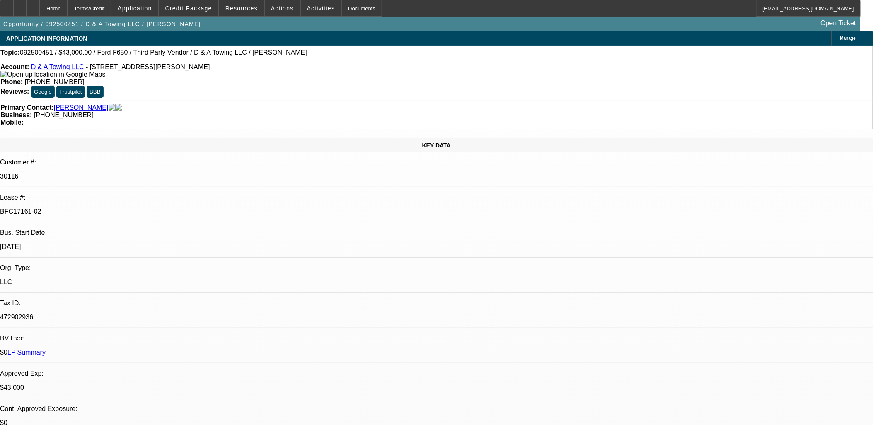
select select "0"
select select "0.15"
select select "0"
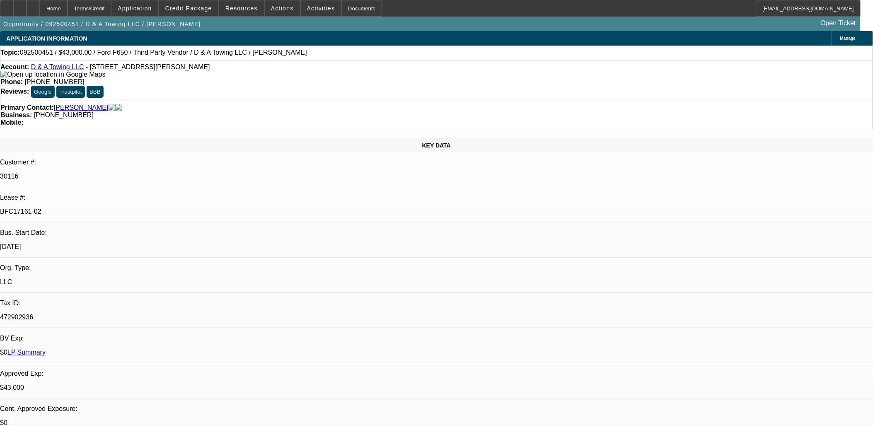
select select "0.1"
select select "1"
select select "3"
select select "6"
select select "1"
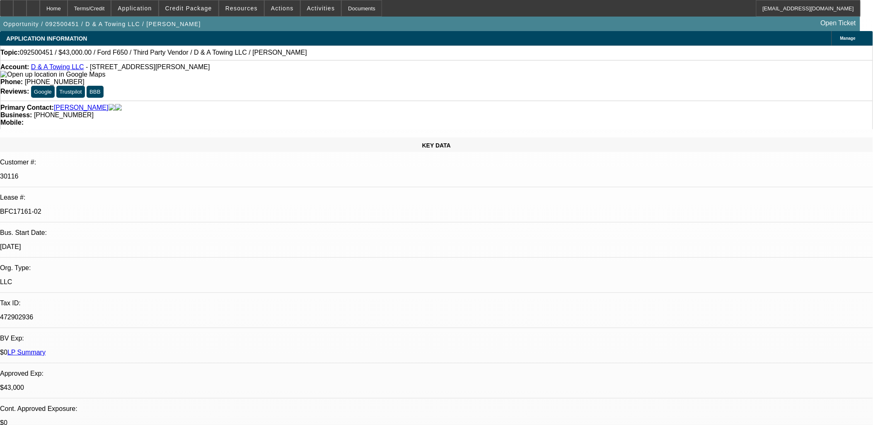
select select "3"
select select "17"
select select "1"
select select "3"
select select "16"
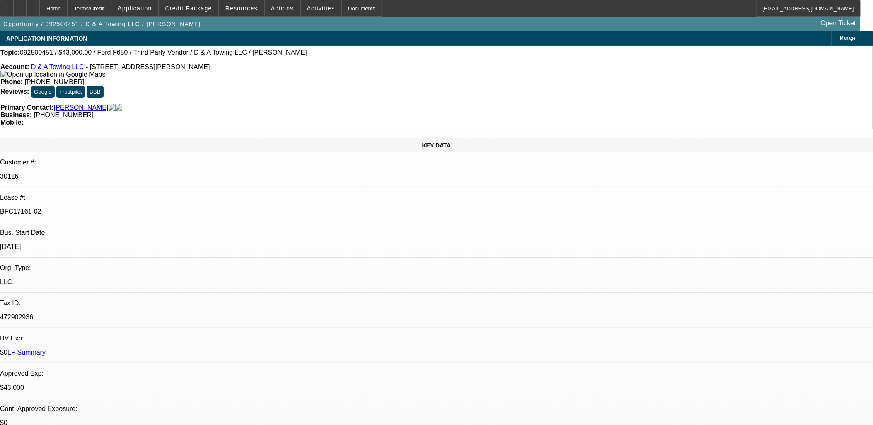
select select "1"
select select "3"
select select "4"
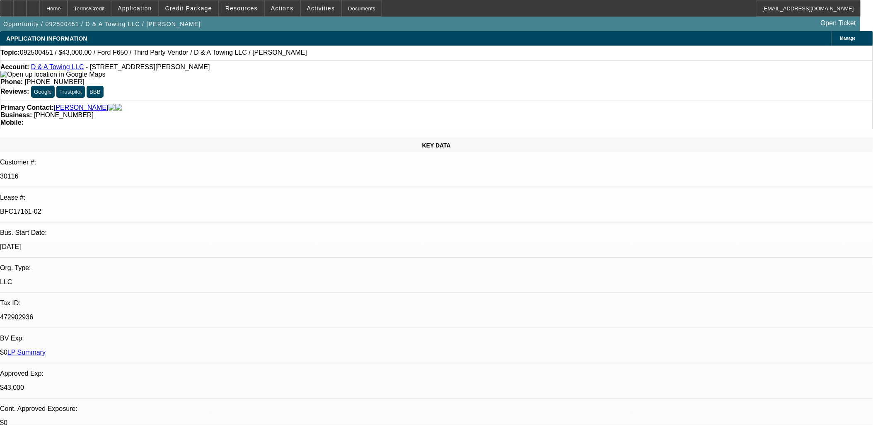
drag, startPoint x: 713, startPoint y: 350, endPoint x: 686, endPoint y: 312, distance: 47.5
copy td "Please send Docs to masonbelinda21@gmail.com and call PG at (812) 664-7550 for …"
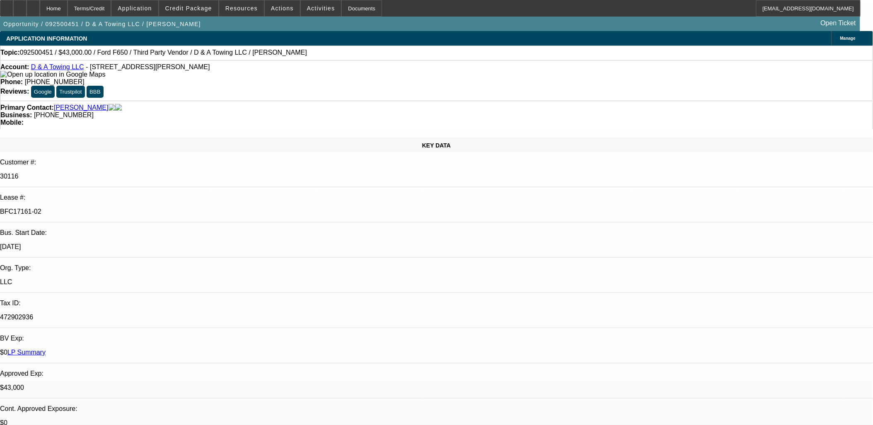
drag, startPoint x: 723, startPoint y: 171, endPoint x: 723, endPoint y: 158, distance: 13.3
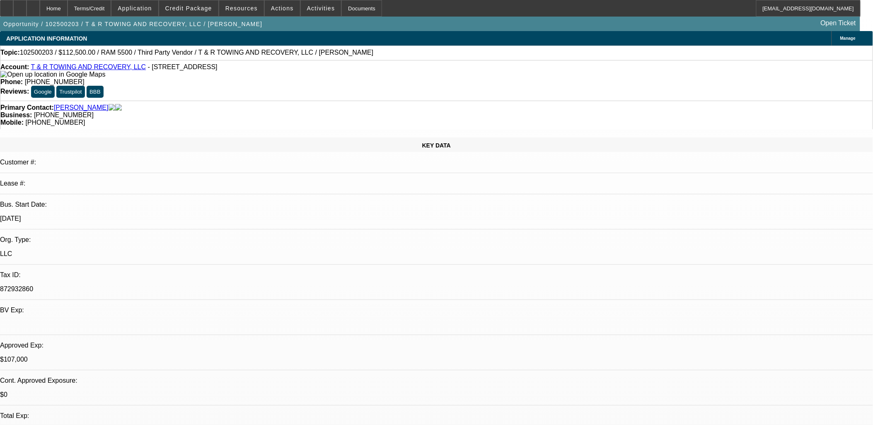
select select "0"
select select "0.1"
select select "0"
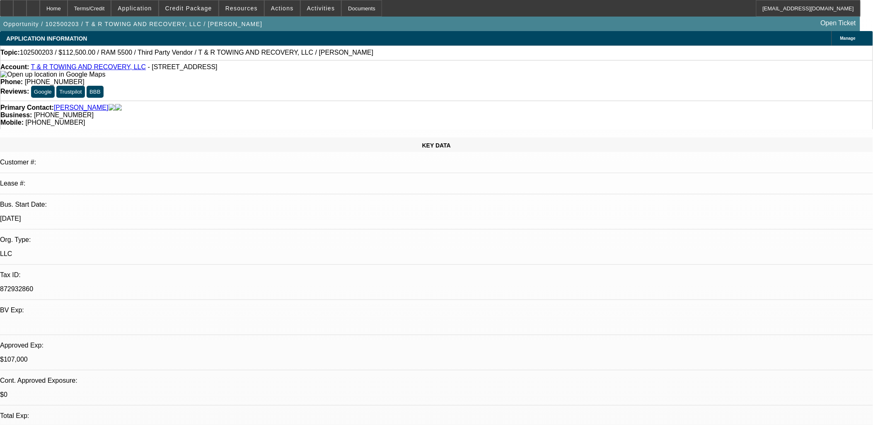
select select "0"
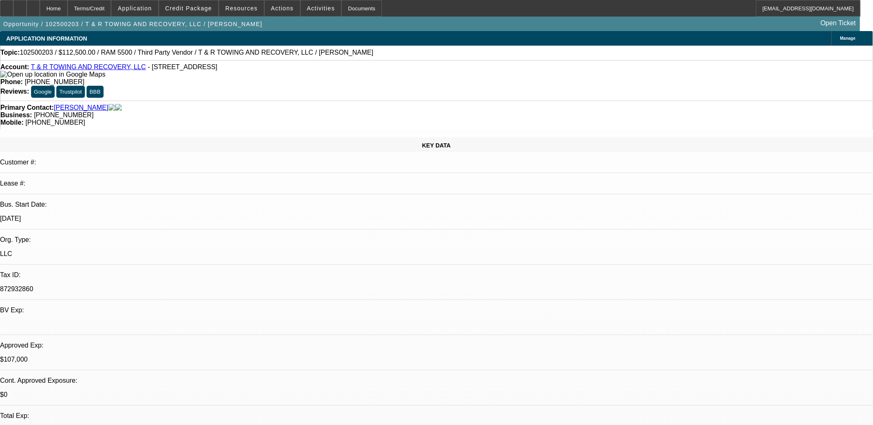
select select "0"
select select "1"
select select "3"
select select "4"
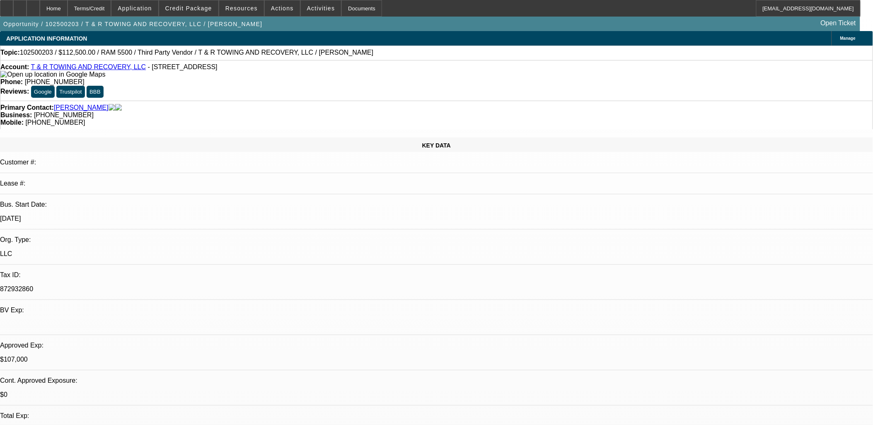
select select "1"
select select "3"
select select "6"
select select "1"
select select "3"
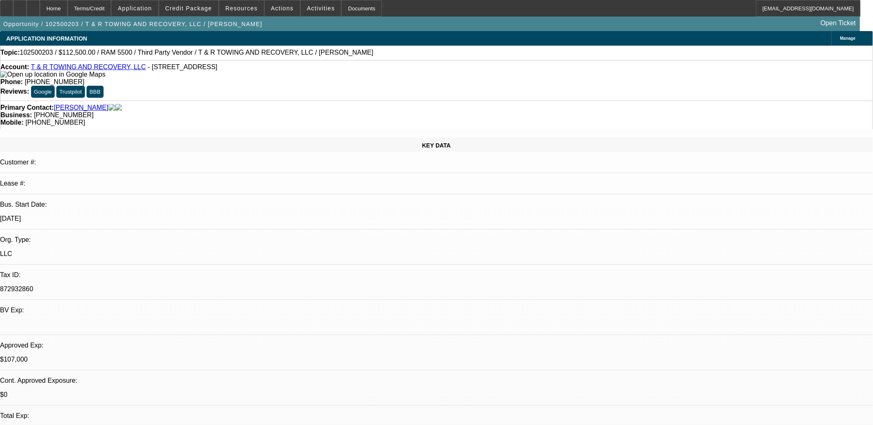
select select "6"
select select "1"
select select "3"
select select "6"
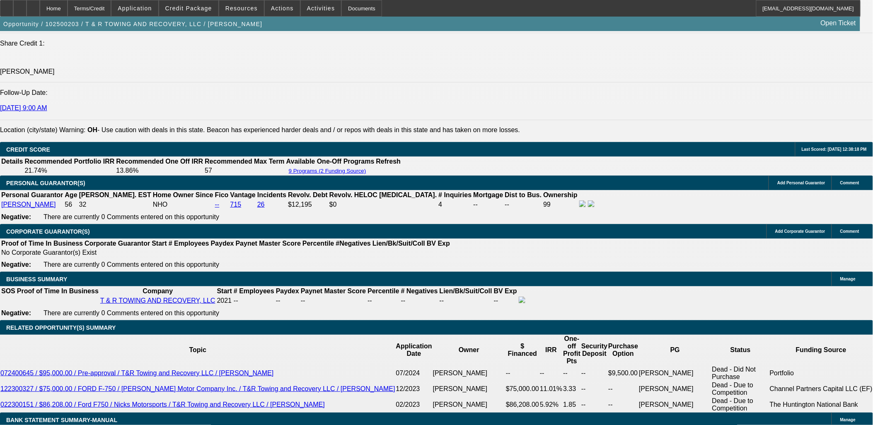
scroll to position [184, 0]
drag, startPoint x: 684, startPoint y: 106, endPoint x: 679, endPoint y: 128, distance: 22.9
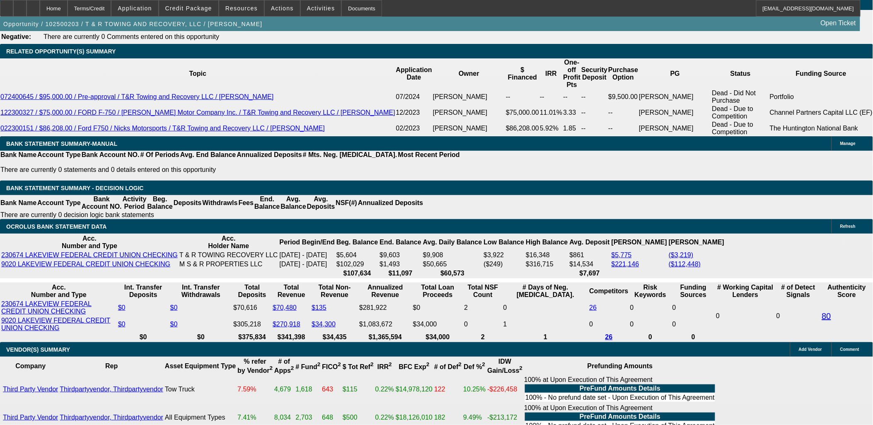
scroll to position [138, 0]
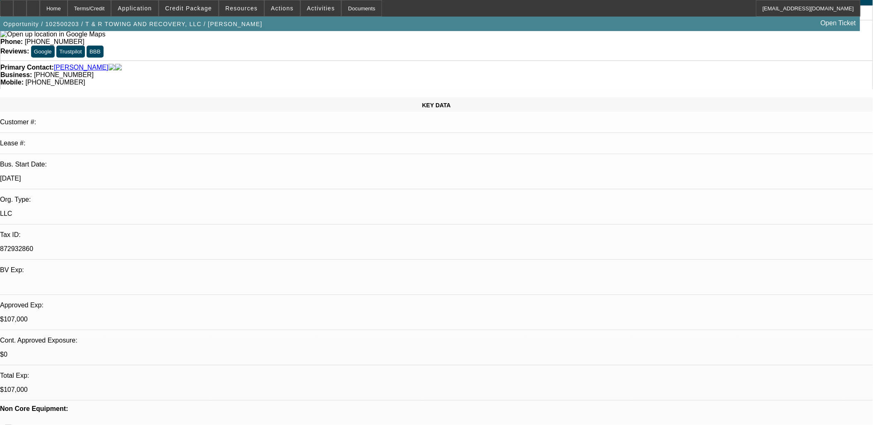
scroll to position [0, 0]
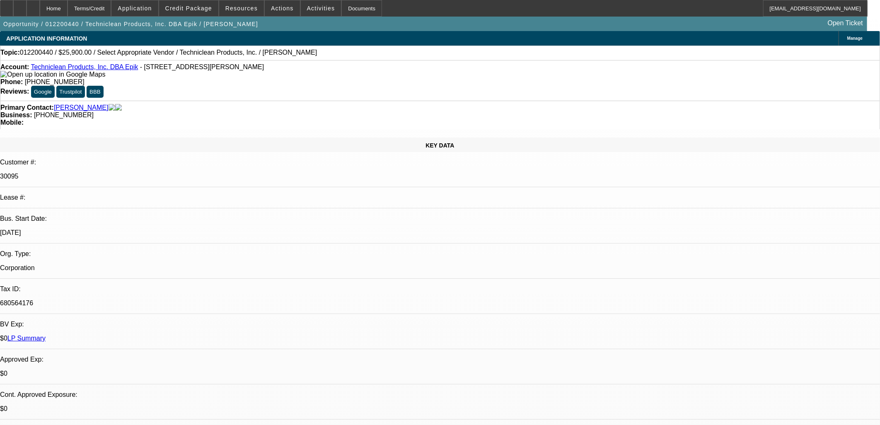
select select "0"
select select "2"
select select "0.1"
select select "2"
select select "4"
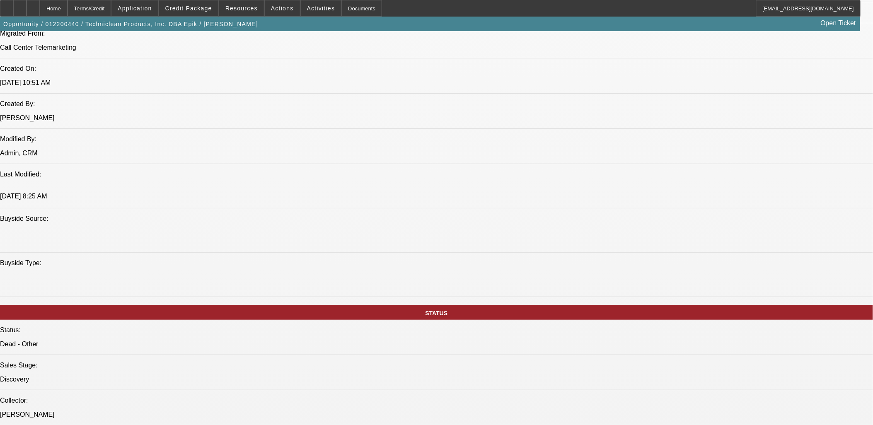
scroll to position [460, 0]
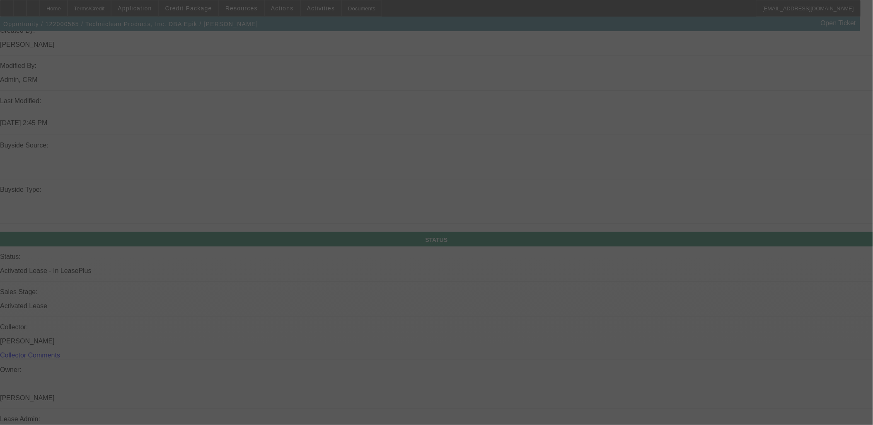
scroll to position [733, 0]
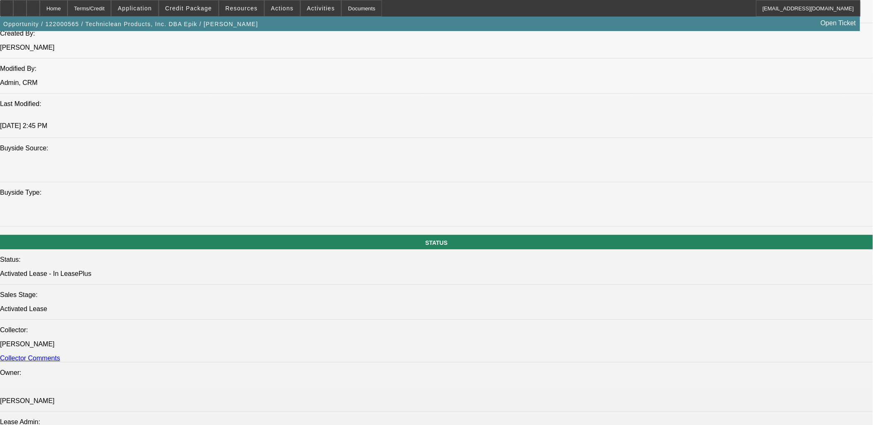
select select "0"
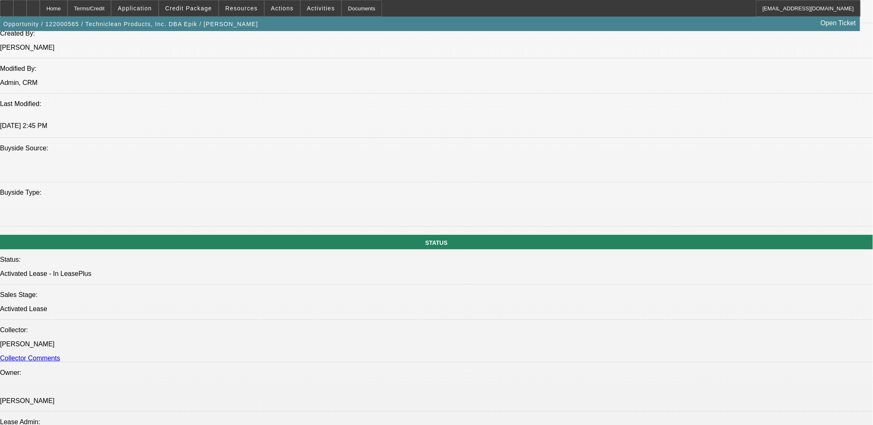
select select "0"
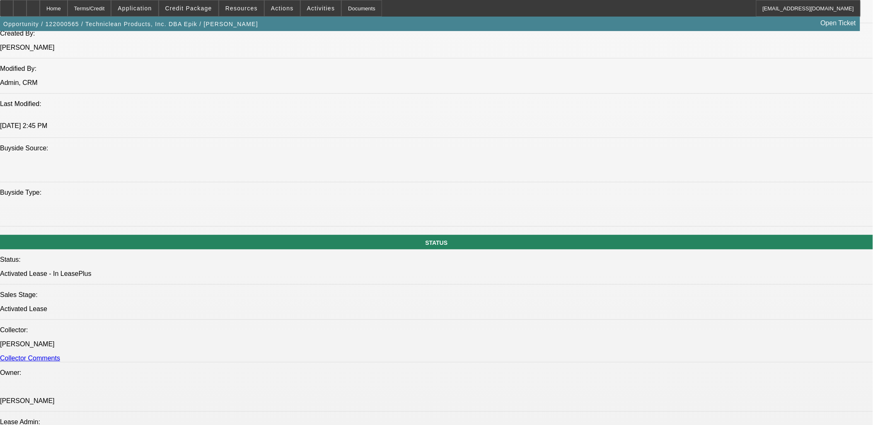
select select "0"
select select "1"
select select "6"
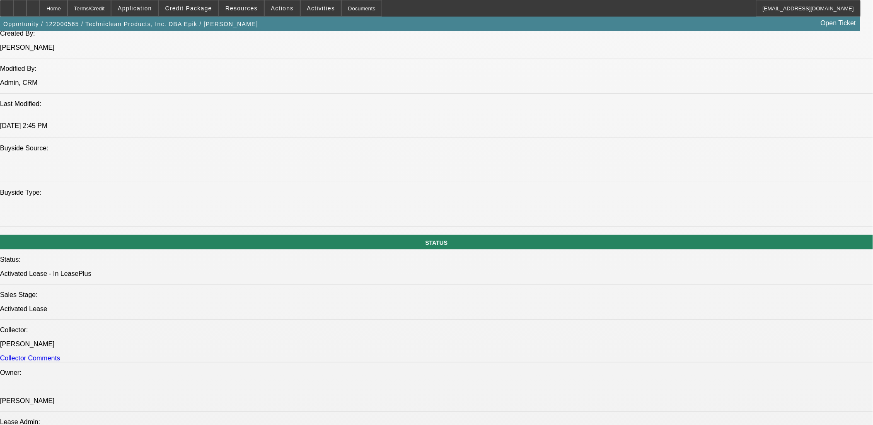
select select "1"
select select "6"
select select "1"
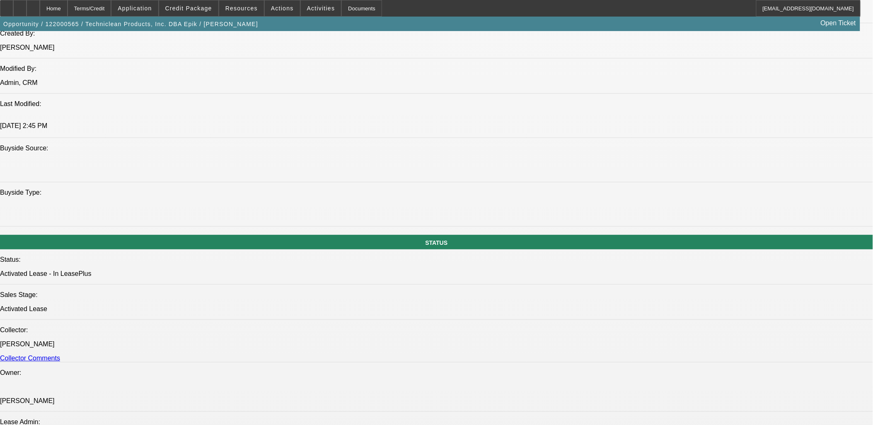
select select "6"
select select "1"
select select "6"
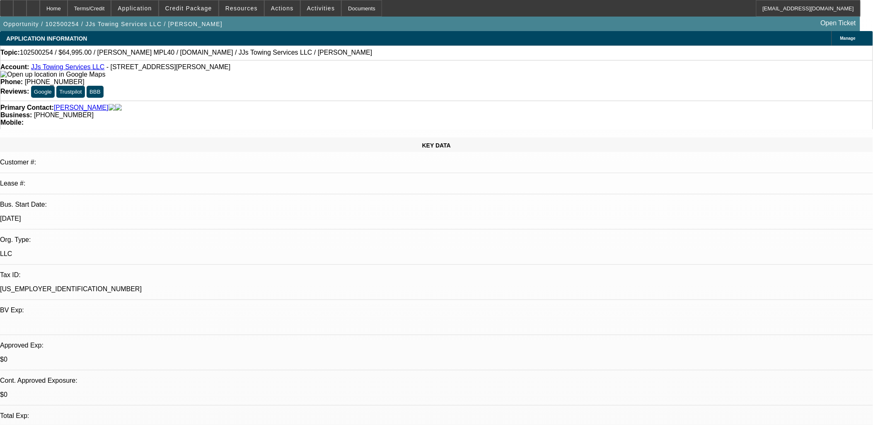
select select "2"
select select "0.1"
select select "0"
select select "0.1"
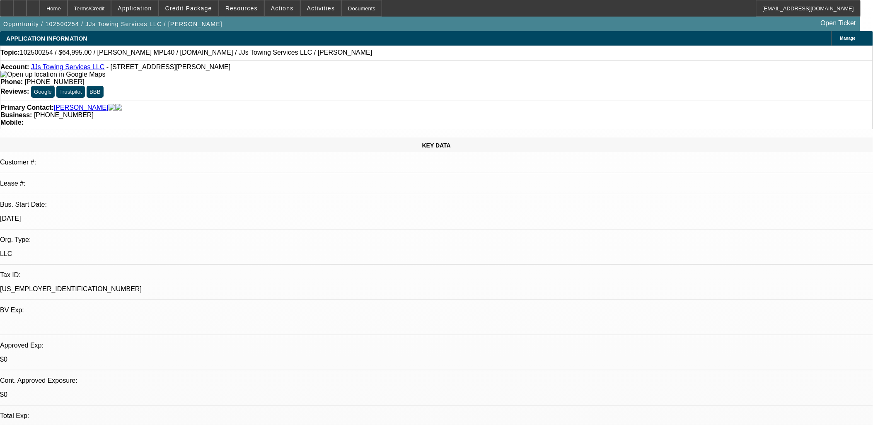
select select "0"
select select "0.1"
select select "0"
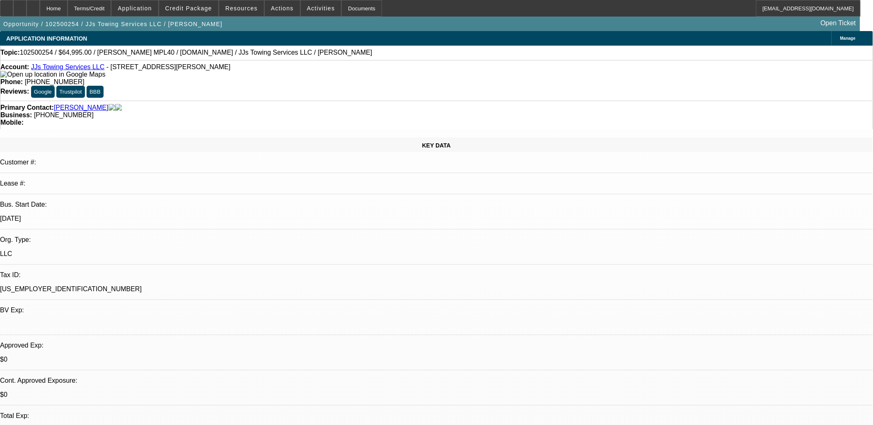
select select "0.1"
select select "1"
select select "2"
select select "4"
select select "1"
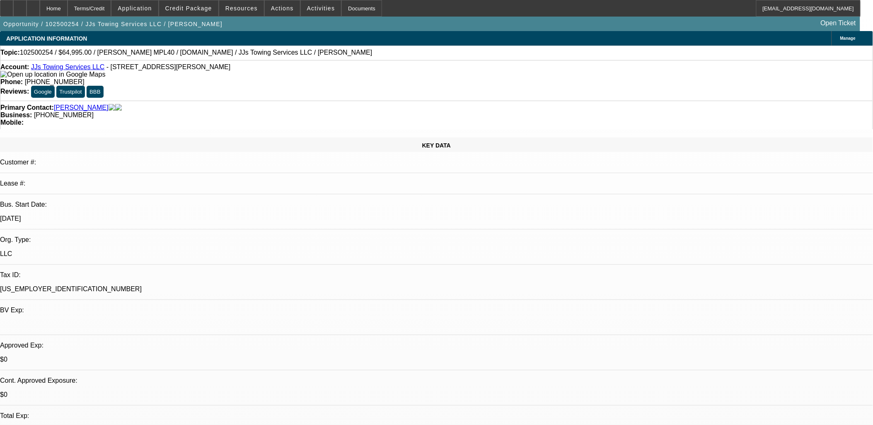
select select "1"
select select "4"
select select "1"
select select "4"
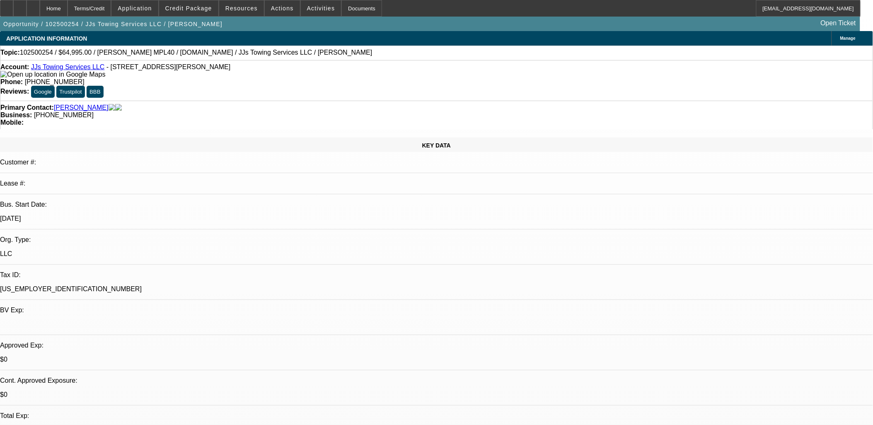
select select "1"
select select "4"
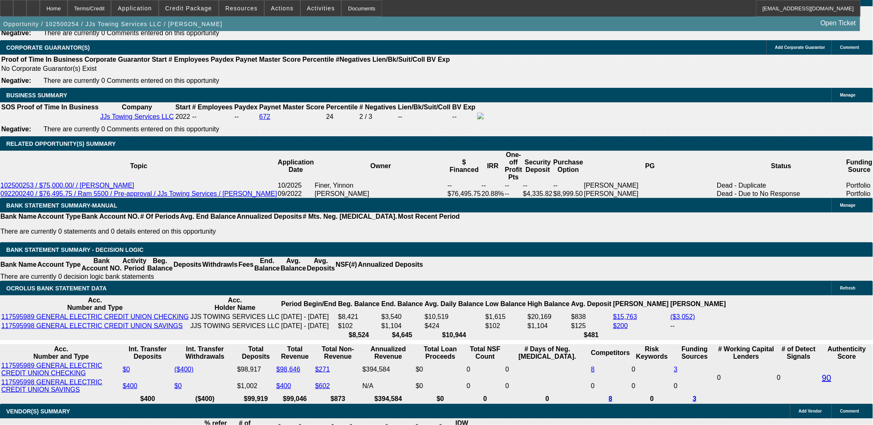
scroll to position [1242, 0]
